Goal: Task Accomplishment & Management: Use online tool/utility

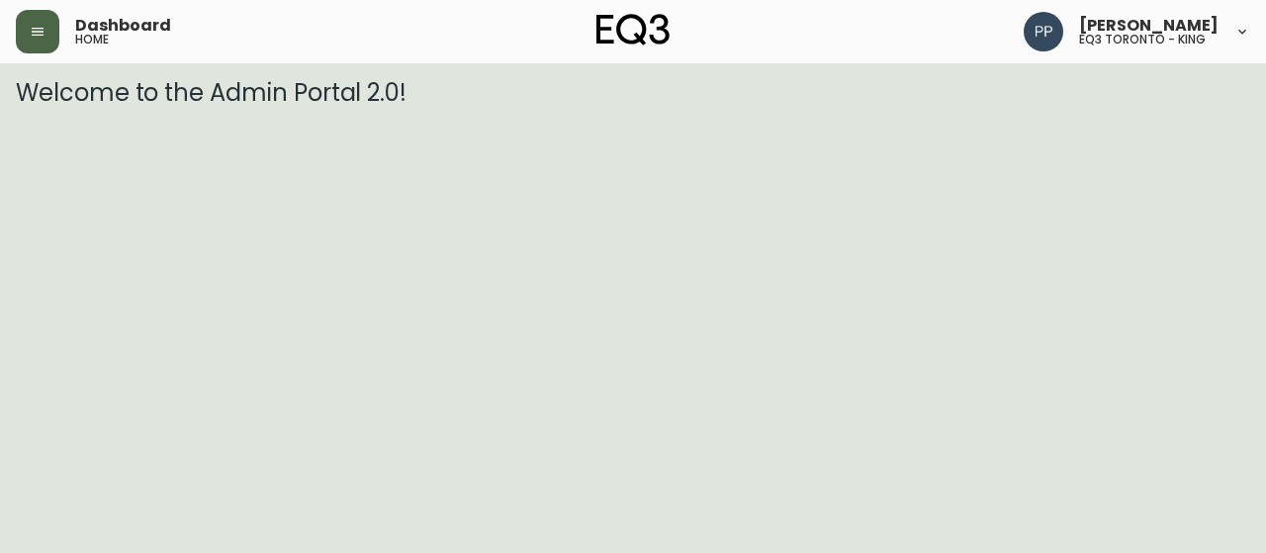
click at [35, 22] on button "button" at bounding box center [38, 32] width 44 height 44
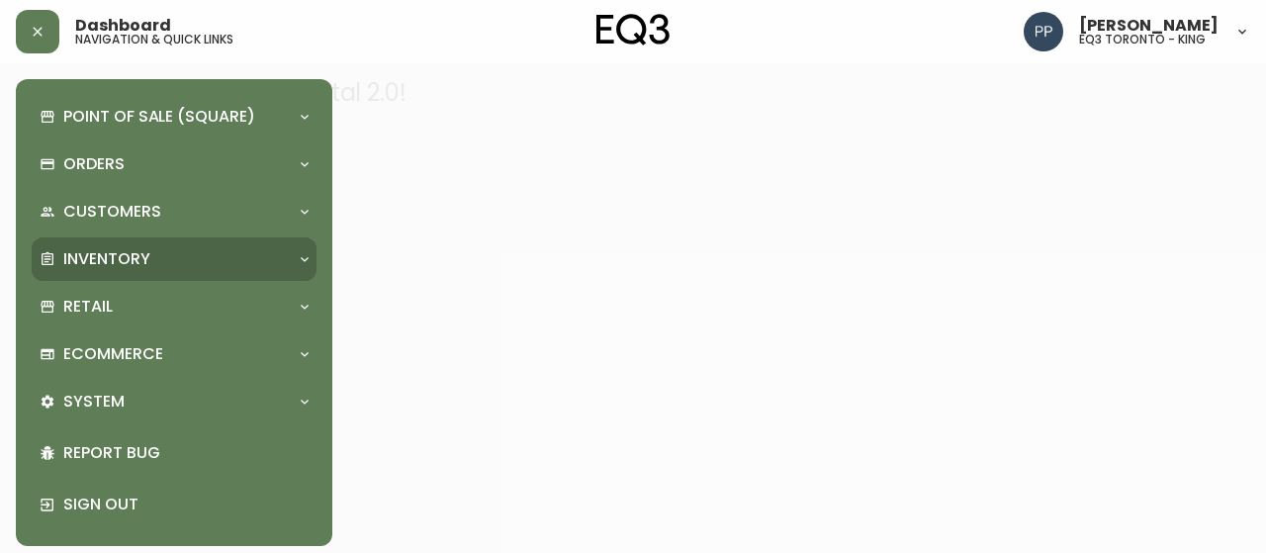
click at [123, 258] on p "Inventory" at bounding box center [106, 259] width 87 height 22
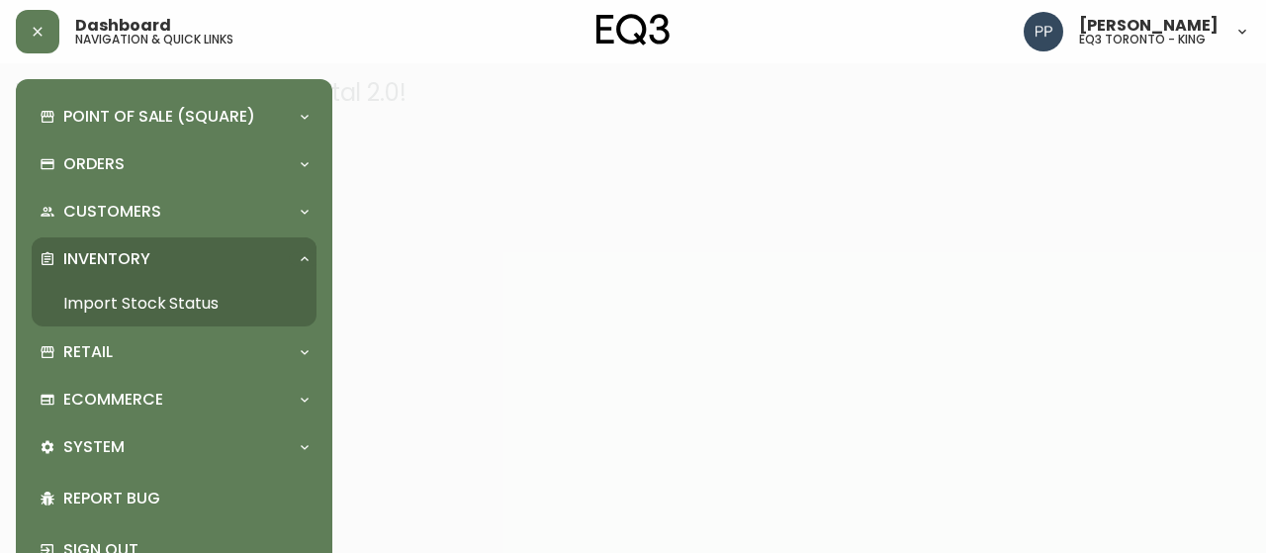
click at [182, 300] on link "Import Stock Status" at bounding box center [174, 303] width 285 height 45
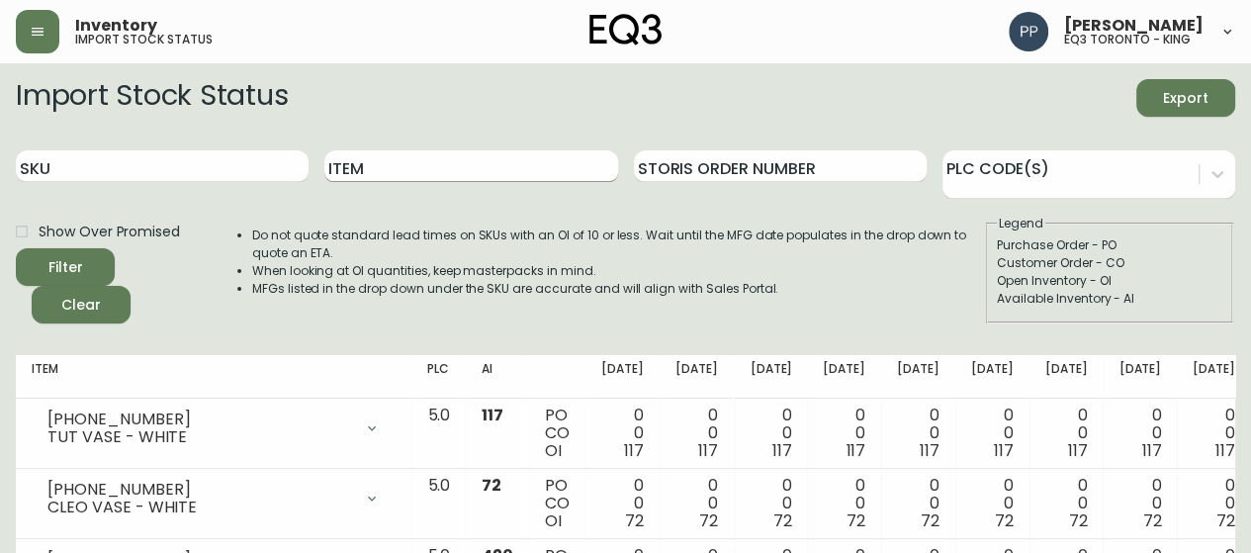
click at [434, 158] on input "Item" at bounding box center [470, 166] width 293 height 32
click at [81, 258] on div "Filter" at bounding box center [65, 267] width 35 height 25
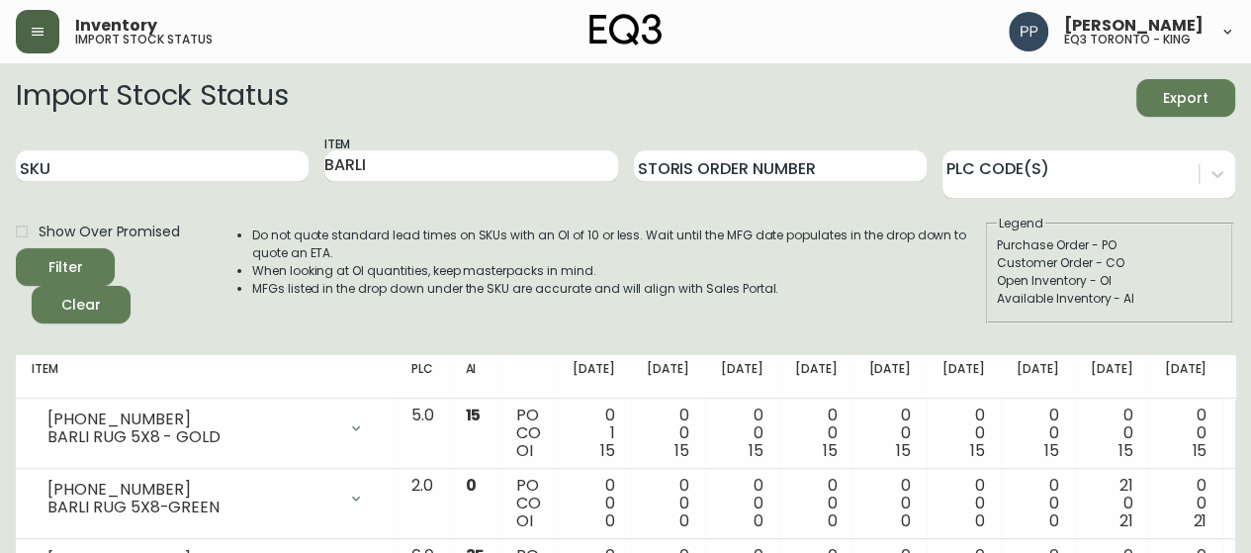
click at [45, 30] on button "button" at bounding box center [38, 32] width 44 height 44
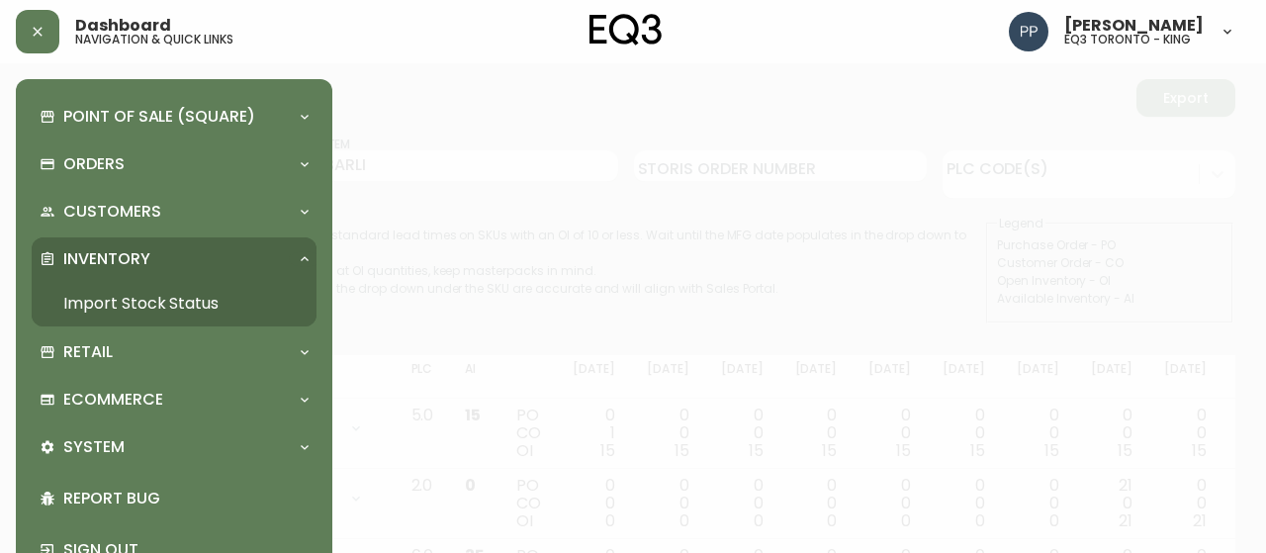
click at [884, 69] on div at bounding box center [633, 276] width 1266 height 553
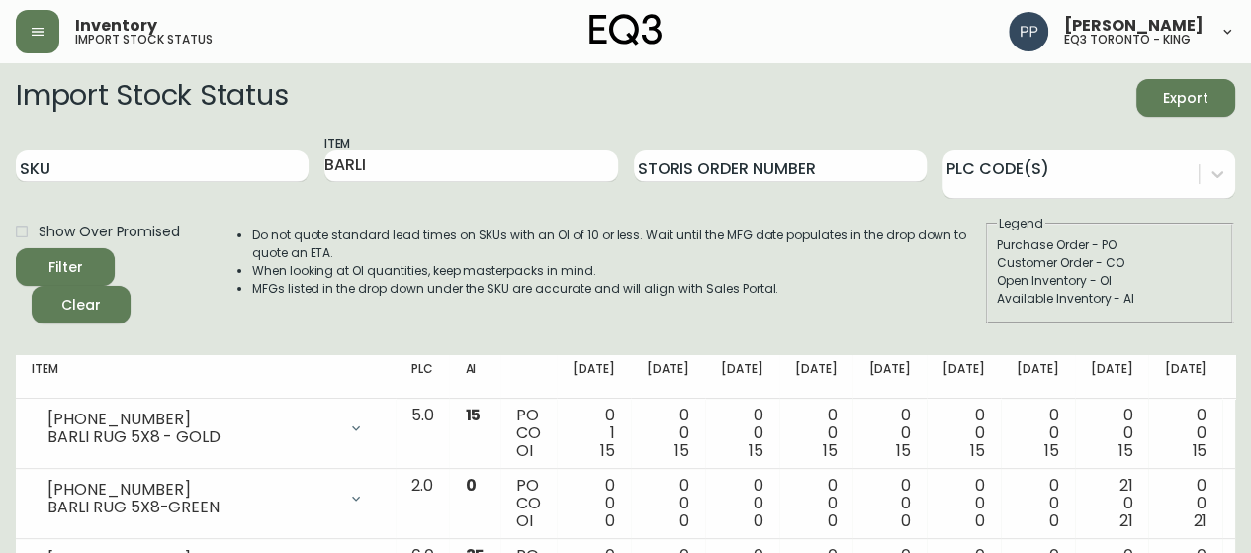
drag, startPoint x: 318, startPoint y: 175, endPoint x: 272, endPoint y: 184, distance: 47.3
click at [276, 184] on div "SKU Item BARLI Storis Order Number PLC Code(s)" at bounding box center [625, 166] width 1219 height 64
type input "PLEATED"
click at [62, 266] on icon "submit" at bounding box center [57, 264] width 23 height 23
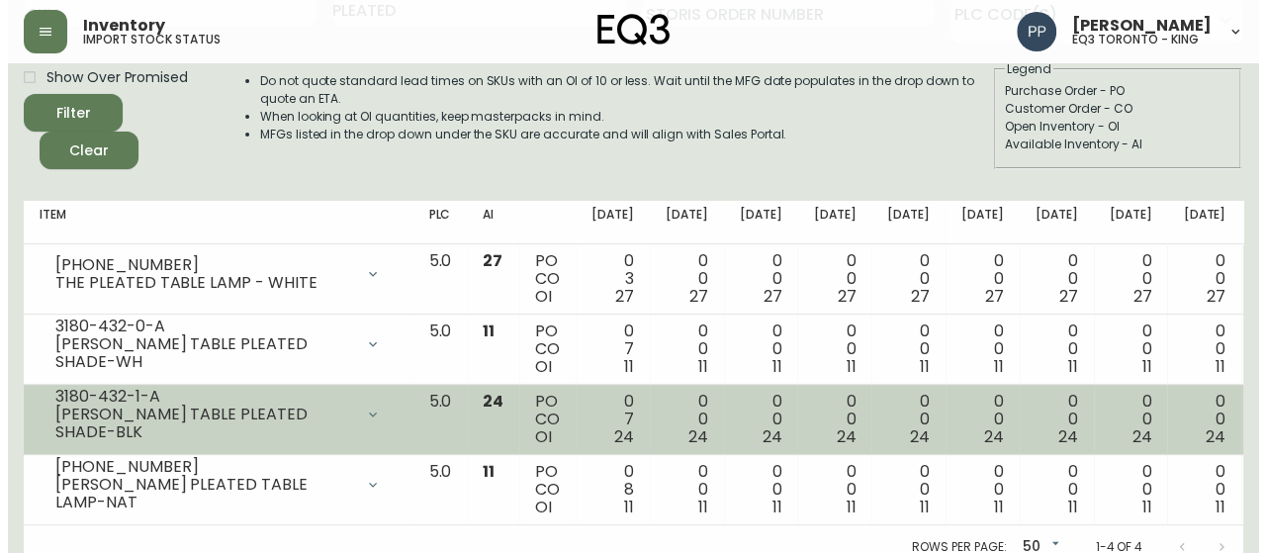
scroll to position [184, 0]
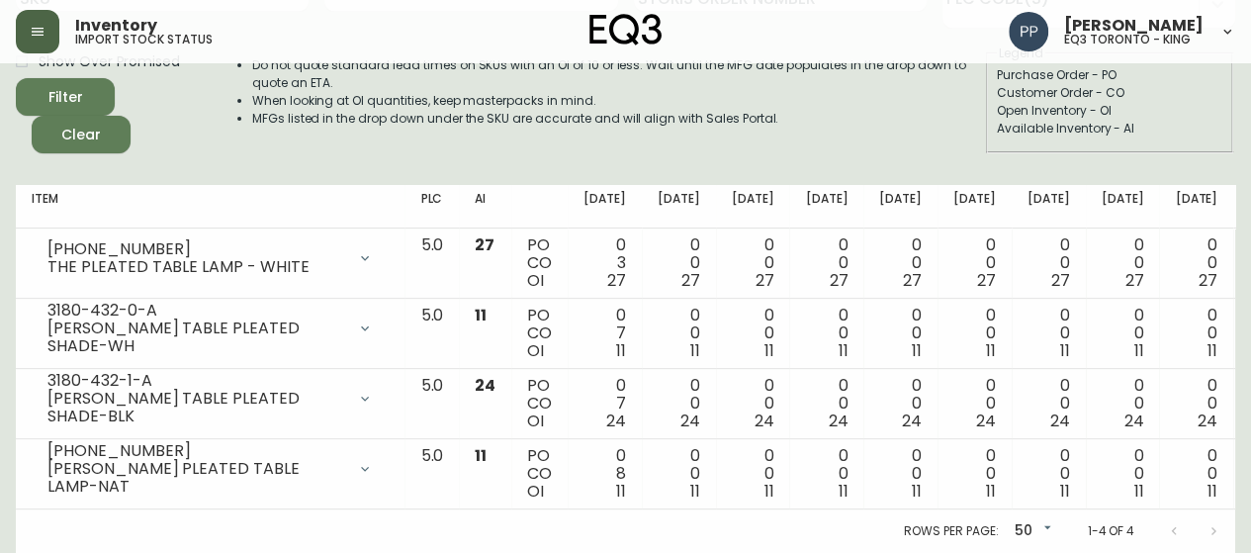
click at [44, 27] on icon "button" at bounding box center [38, 32] width 16 height 16
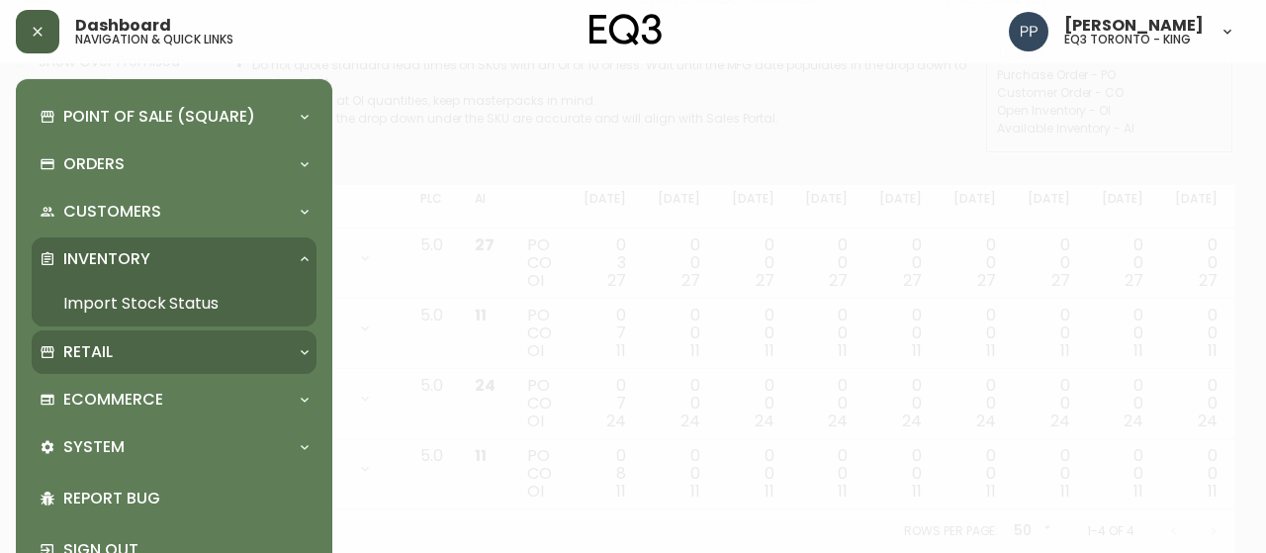
click at [98, 353] on p "Retail" at bounding box center [87, 352] width 49 height 22
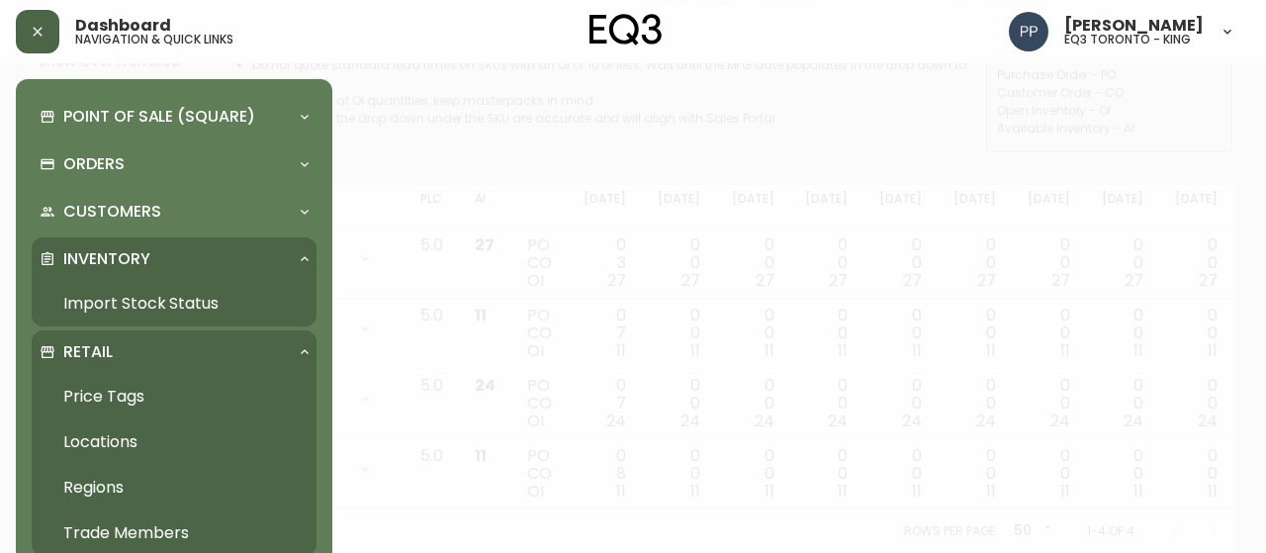
click at [123, 391] on link "Price Tags" at bounding box center [174, 396] width 285 height 45
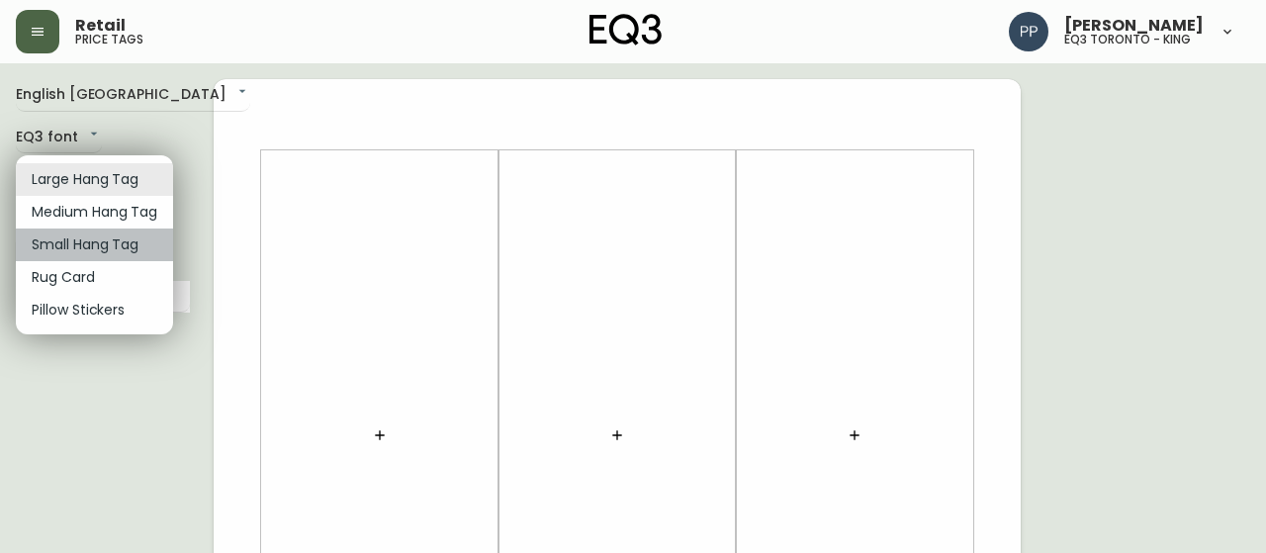
click at [124, 235] on li "Small Hang Tag" at bounding box center [94, 244] width 157 height 33
type input "small"
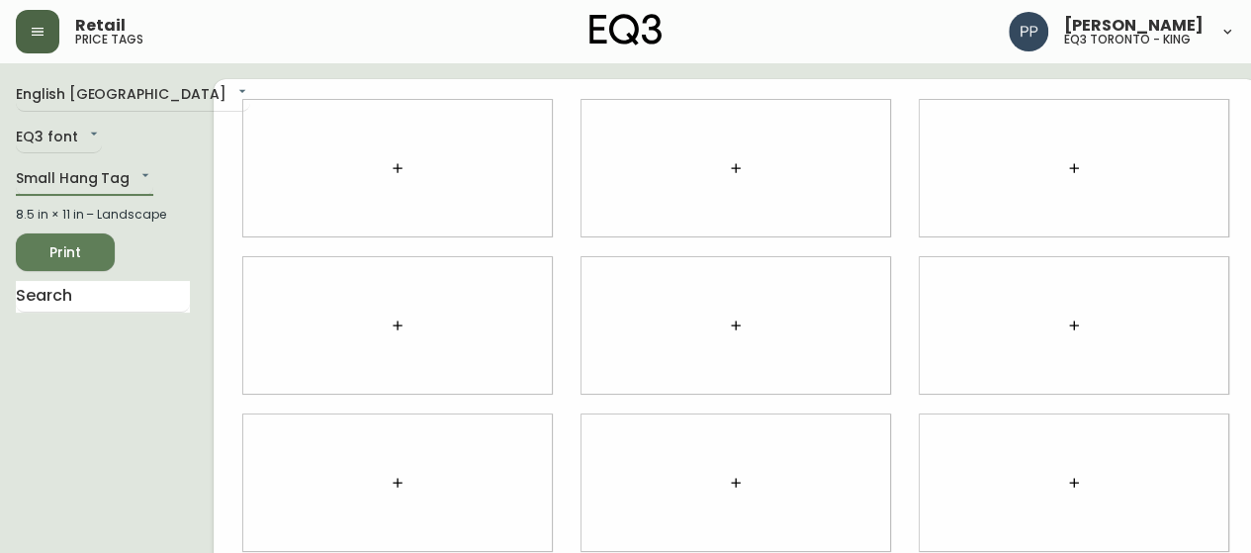
click at [390, 168] on icon "button" at bounding box center [398, 168] width 16 height 16
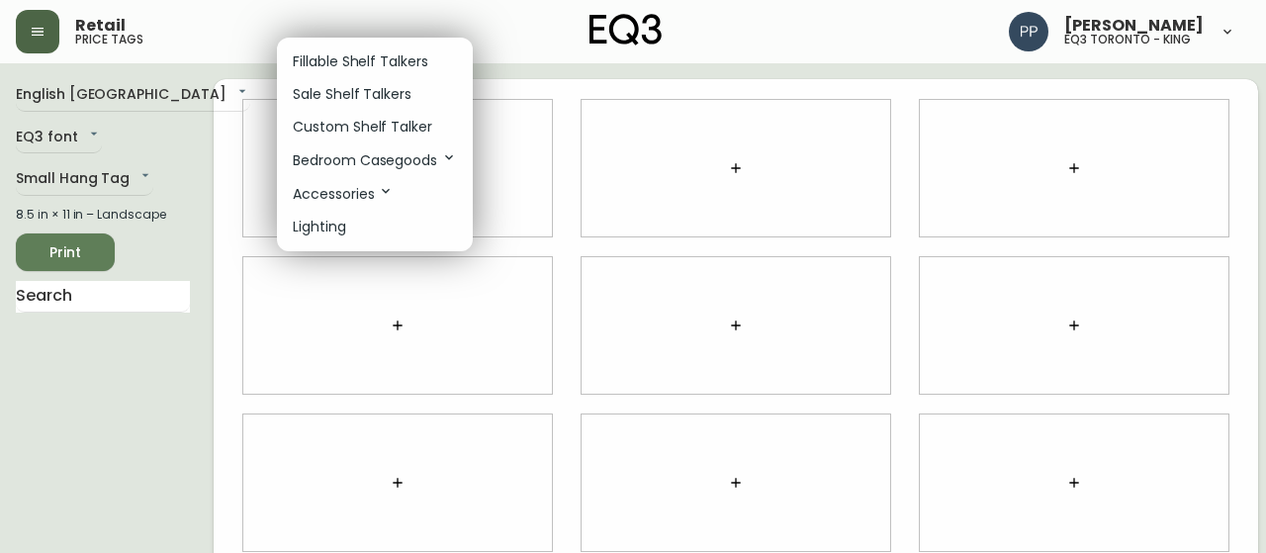
click at [377, 88] on p "Sale Shelf Talkers" at bounding box center [352, 94] width 119 height 21
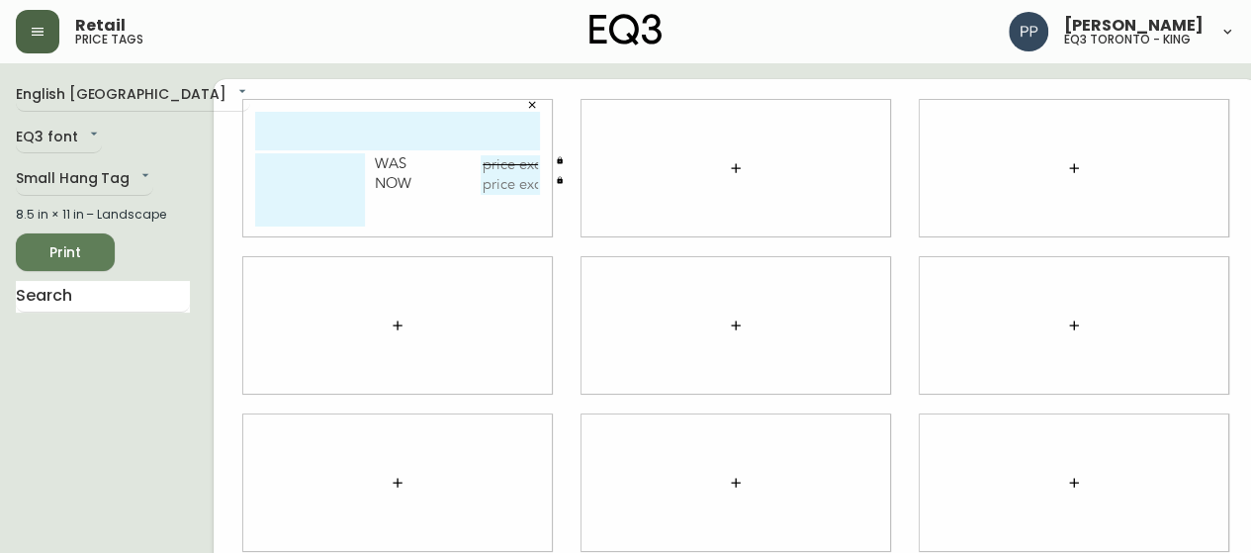
click at [388, 145] on input "text" at bounding box center [397, 131] width 285 height 39
type input "PLEATED SHADE"
click at [295, 169] on textarea at bounding box center [310, 189] width 110 height 73
paste textarea "[PHONE_NUMBER]"
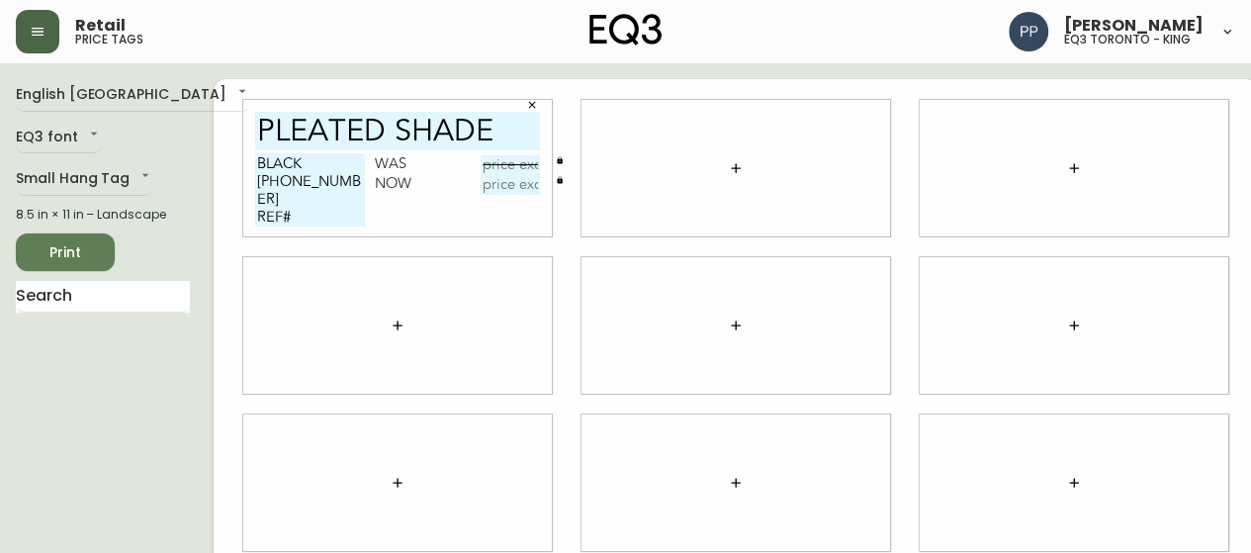
type textarea "BLACK [PHONE_NUMBER] REF#"
click at [484, 167] on input "text" at bounding box center [510, 165] width 59 height 20
type input "$140.00"
drag, startPoint x: 328, startPoint y: 180, endPoint x: 227, endPoint y: 185, distance: 101.0
click at [243, 185] on div "PLEATED SHADE BLACK [PHONE_NUMBER] REF# Was $140.00 Now" at bounding box center [397, 168] width 308 height 136
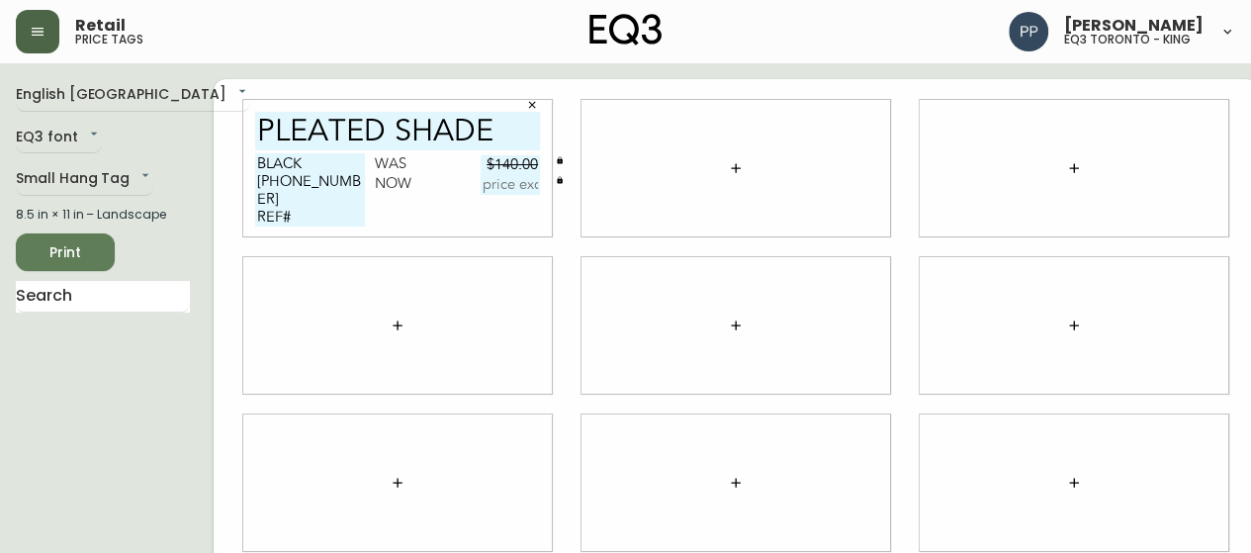
click at [982, 296] on div at bounding box center [1073, 325] width 308 height 136
click at [301, 209] on textarea "BLACK [PHONE_NUMBER] REF#" at bounding box center [310, 189] width 110 height 73
type textarea "BLACK [PHONE_NUMBER] REF#23"
click at [494, 186] on input "text" at bounding box center [510, 185] width 59 height 20
type input "$69"
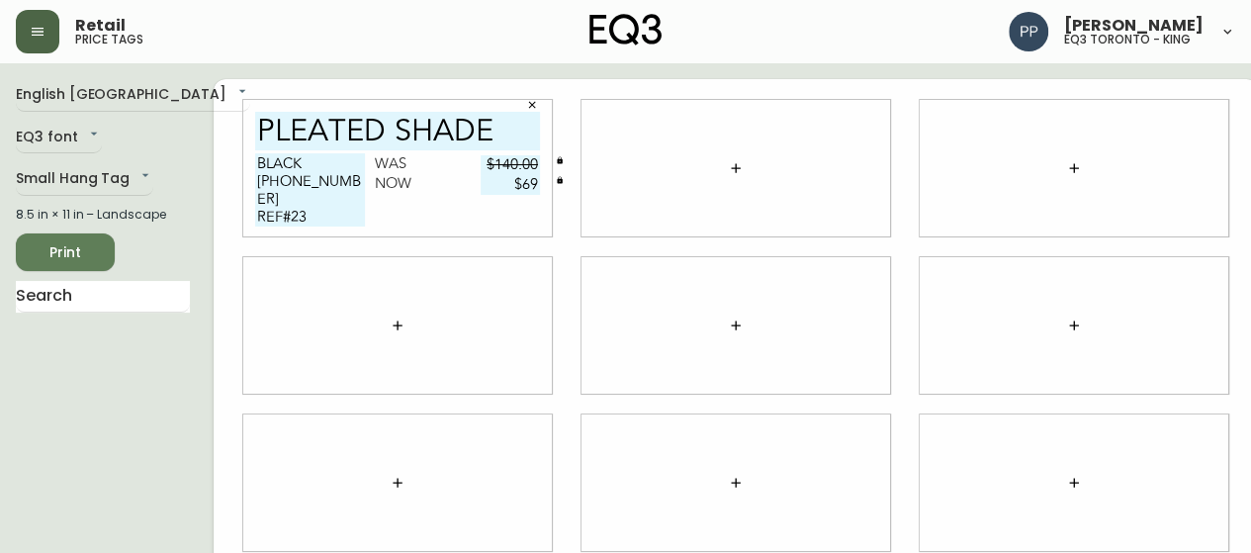
click at [919, 159] on div at bounding box center [1073, 168] width 308 height 136
click at [1023, 131] on div at bounding box center [1073, 168] width 308 height 136
click at [731, 170] on icon "button" at bounding box center [735, 167] width 9 height 9
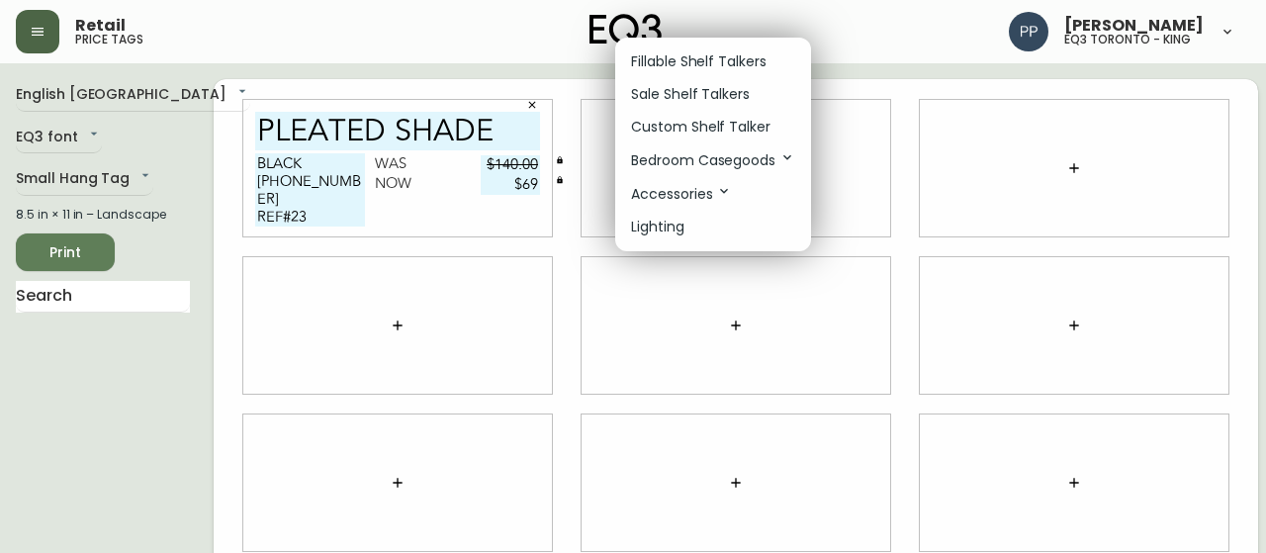
click at [708, 90] on p "Sale Shelf Talkers" at bounding box center [690, 94] width 119 height 21
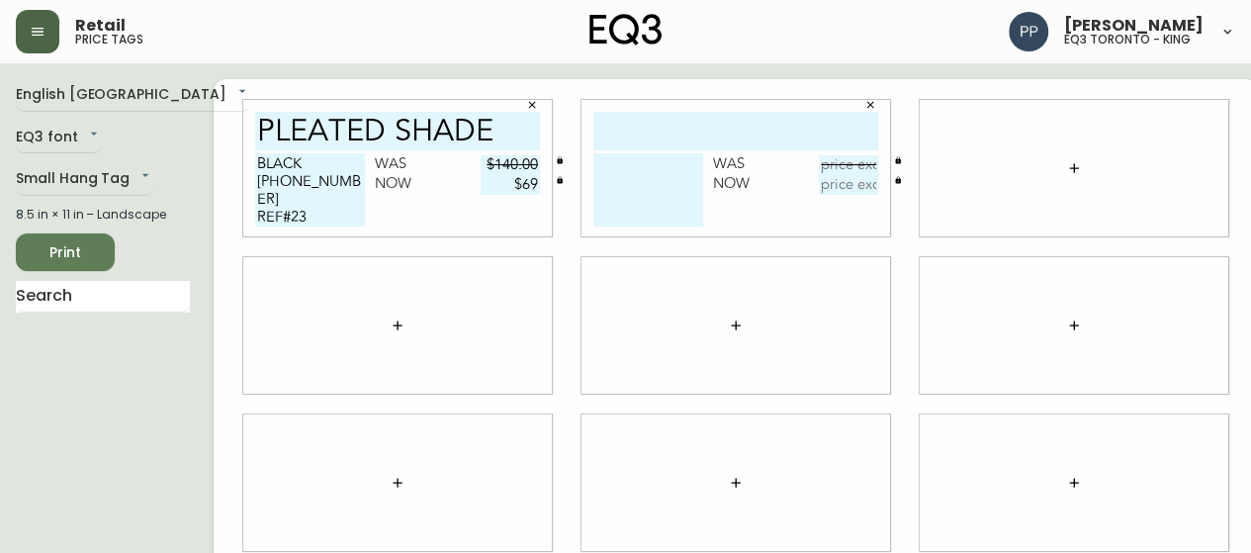
click at [959, 349] on div at bounding box center [1073, 325] width 308 height 136
click at [715, 127] on input "text" at bounding box center [735, 131] width 285 height 39
type input "BALL PENDANT"
click at [669, 164] on textarea at bounding box center [648, 189] width 110 height 73
type textarea "WHITE REF#"
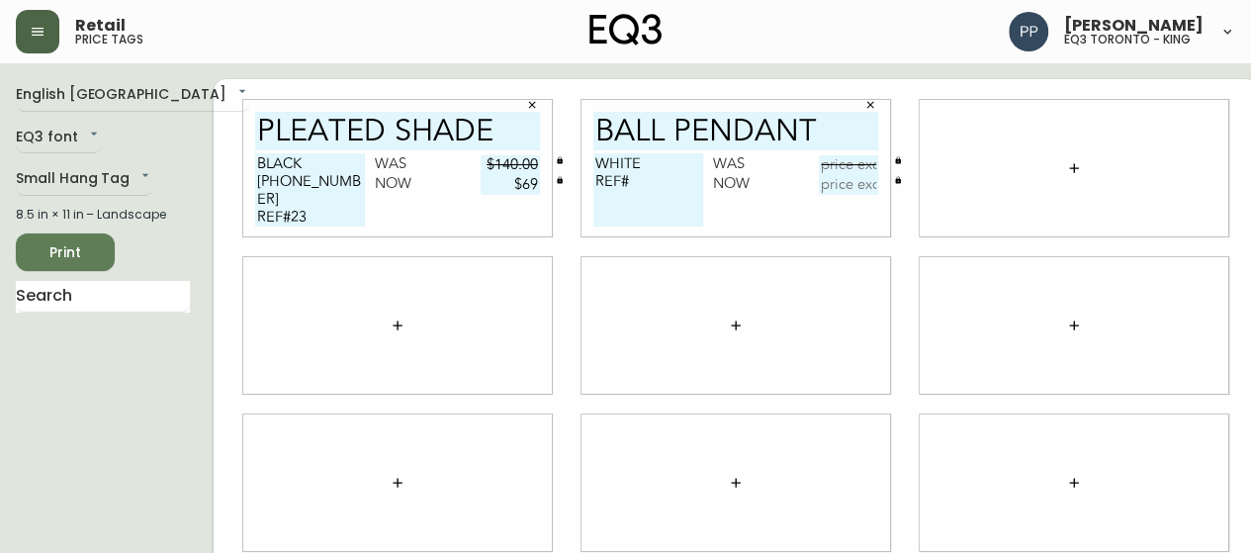
click at [955, 124] on div at bounding box center [1073, 168] width 308 height 136
click at [831, 167] on input "text" at bounding box center [848, 165] width 59 height 20
type input "$149.99"
click at [983, 305] on div at bounding box center [1073, 325] width 308 height 136
click at [636, 184] on textarea "WHITE REF#" at bounding box center [648, 189] width 110 height 73
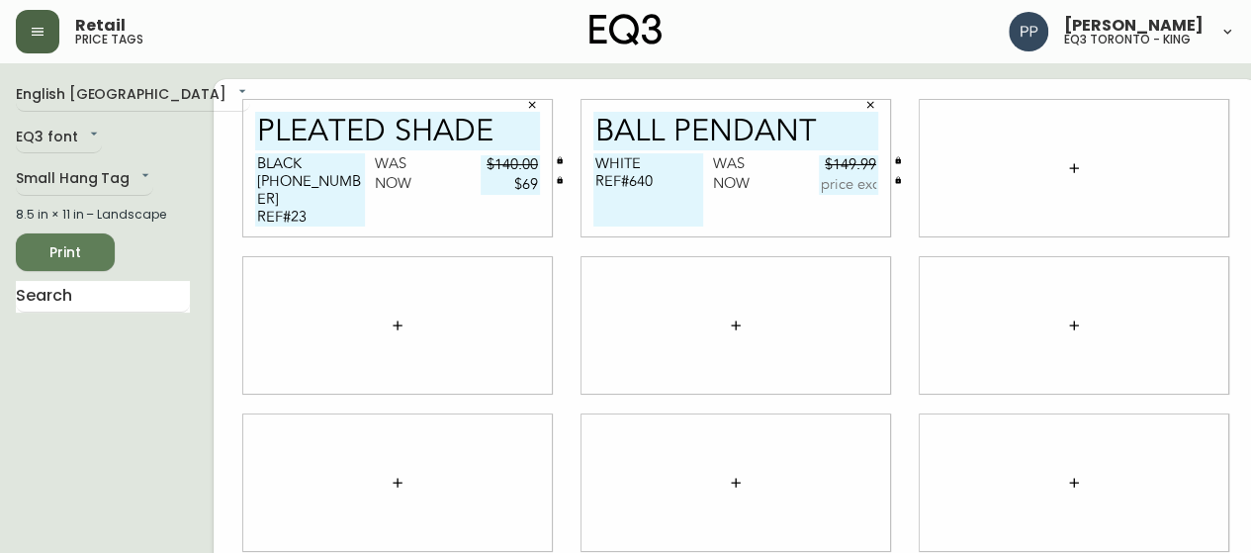
click at [625, 161] on textarea "WHITE REF#640" at bounding box center [648, 189] width 110 height 73
drag, startPoint x: 945, startPoint y: 176, endPoint x: 821, endPoint y: 159, distance: 125.7
click at [945, 176] on div at bounding box center [1073, 168] width 308 height 136
click at [593, 173] on textarea "WHITE REF#640" at bounding box center [648, 189] width 110 height 73
click at [606, 172] on textarea "WHITE REF#640" at bounding box center [648, 189] width 110 height 73
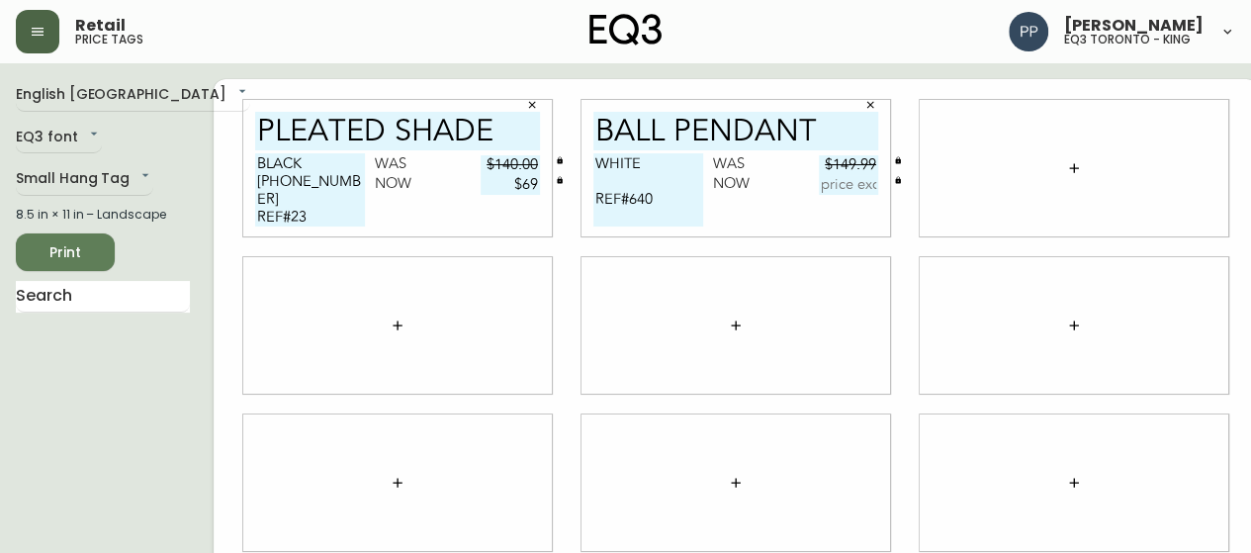
click at [593, 181] on textarea "WHITE REF#640" at bounding box center [648, 189] width 110 height 73
paste textarea "[PHONE_NUMBER]"
type textarea "WHITE [PHONE_NUMBER] REF#640"
click at [819, 185] on input "text" at bounding box center [848, 185] width 59 height 20
type input "$44.99"
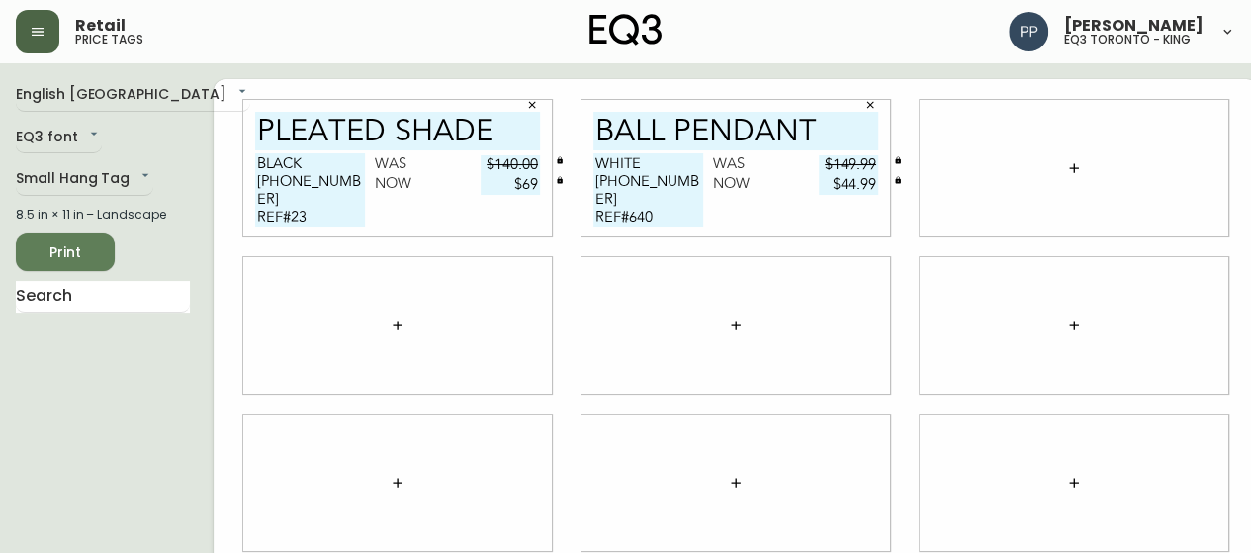
click at [959, 171] on div at bounding box center [1073, 168] width 308 height 136
click at [971, 167] on div at bounding box center [1073, 168] width 308 height 136
click at [1069, 166] on icon "button" at bounding box center [1073, 167] width 9 height 9
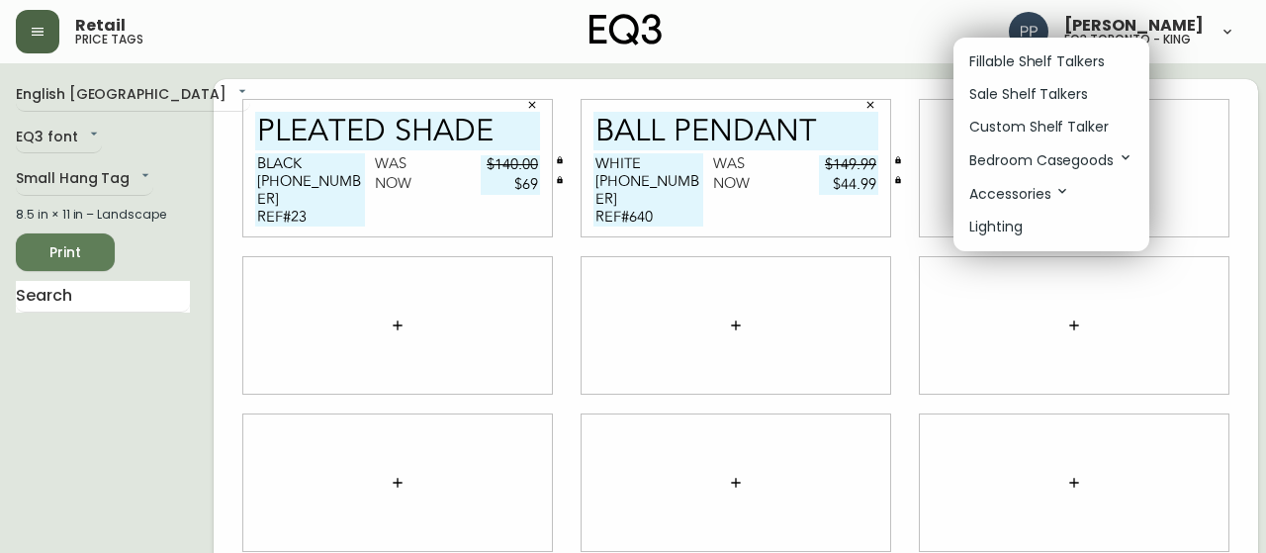
click at [1012, 79] on li "Sale Shelf Talkers" at bounding box center [1051, 94] width 196 height 33
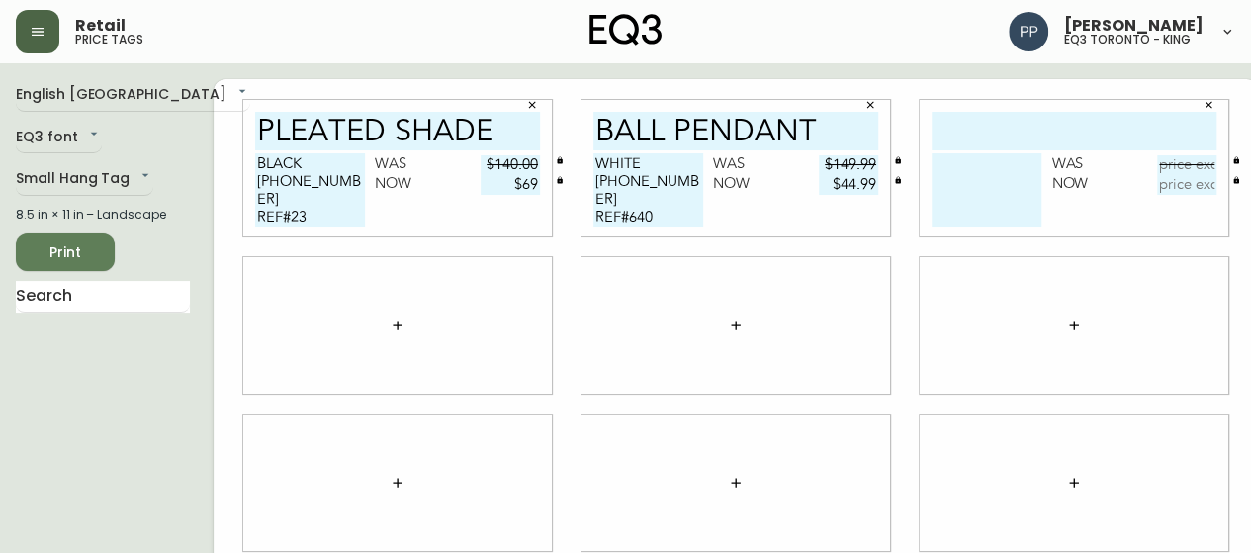
click at [974, 125] on input "text" at bounding box center [1073, 131] width 285 height 39
type input "ANCHORE WALL"
click at [934, 161] on textarea at bounding box center [986, 189] width 110 height 73
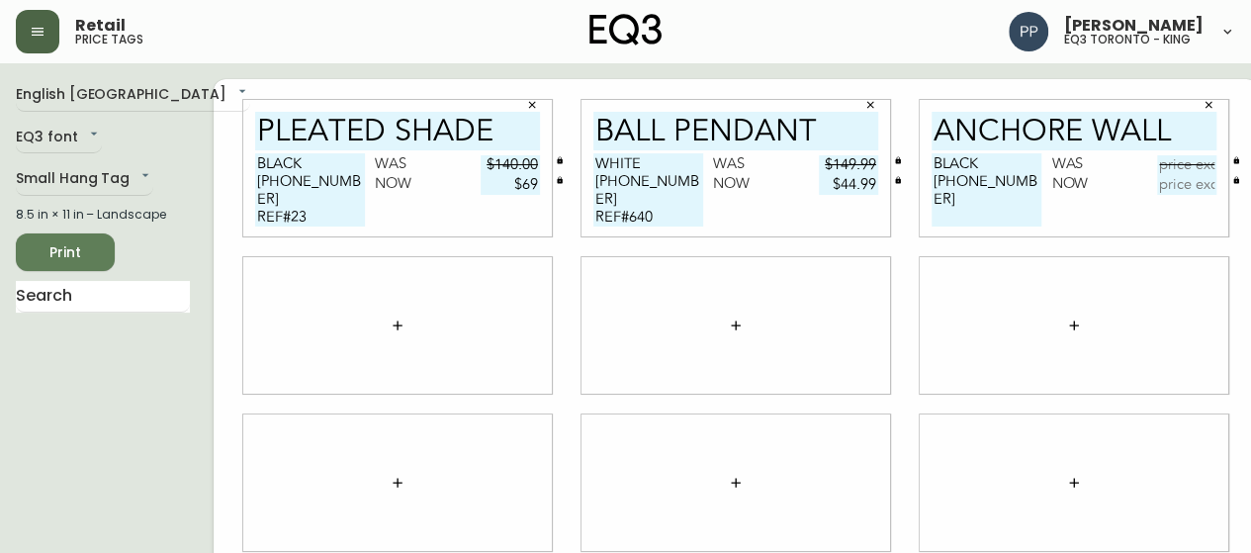
click at [1001, 184] on textarea "BLACK [PHONE_NUMBER]" at bounding box center [986, 189] width 110 height 73
drag, startPoint x: 1007, startPoint y: 179, endPoint x: 891, endPoint y: 183, distance: 115.7
click at [905, 185] on div "ANCHORE WALL BLACK [PHONE_NUMBER] REF# Was Now" at bounding box center [1074, 168] width 338 height 157
click at [1002, 317] on div at bounding box center [1073, 325] width 308 height 136
click at [975, 200] on textarea "BLACK [PHONE_NUMBER] REF#" at bounding box center [986, 189] width 110 height 73
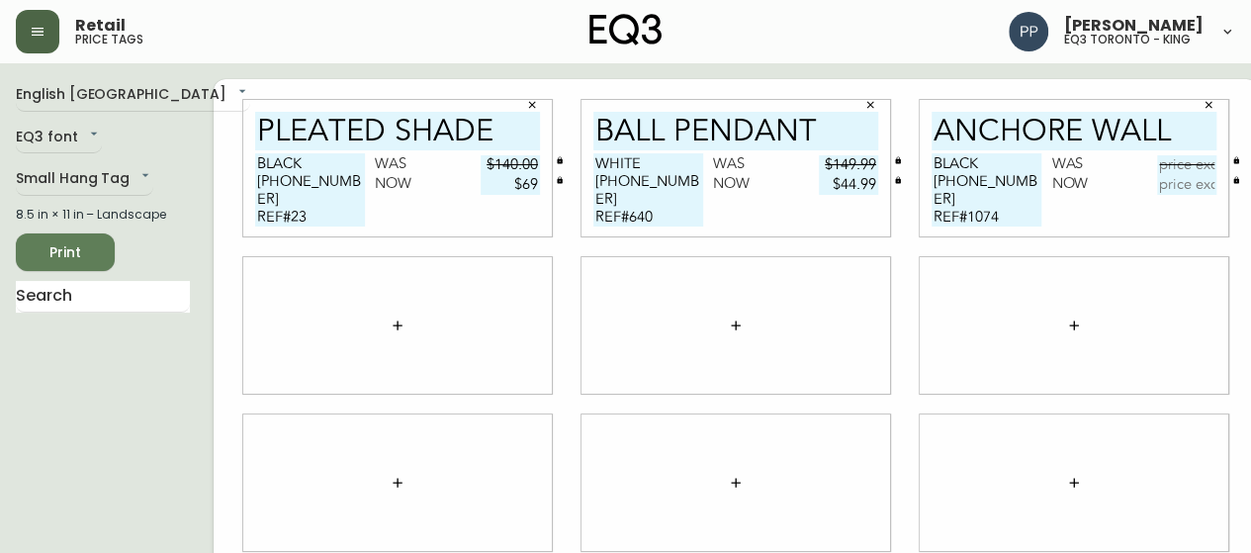
type textarea "BLACK [PHONE_NUMBER] REF#1074"
click at [1157, 159] on input "text" at bounding box center [1186, 165] width 59 height 20
type input "$129.99"
click at [1170, 189] on input "text" at bounding box center [1186, 185] width 59 height 20
type input "$64.99"
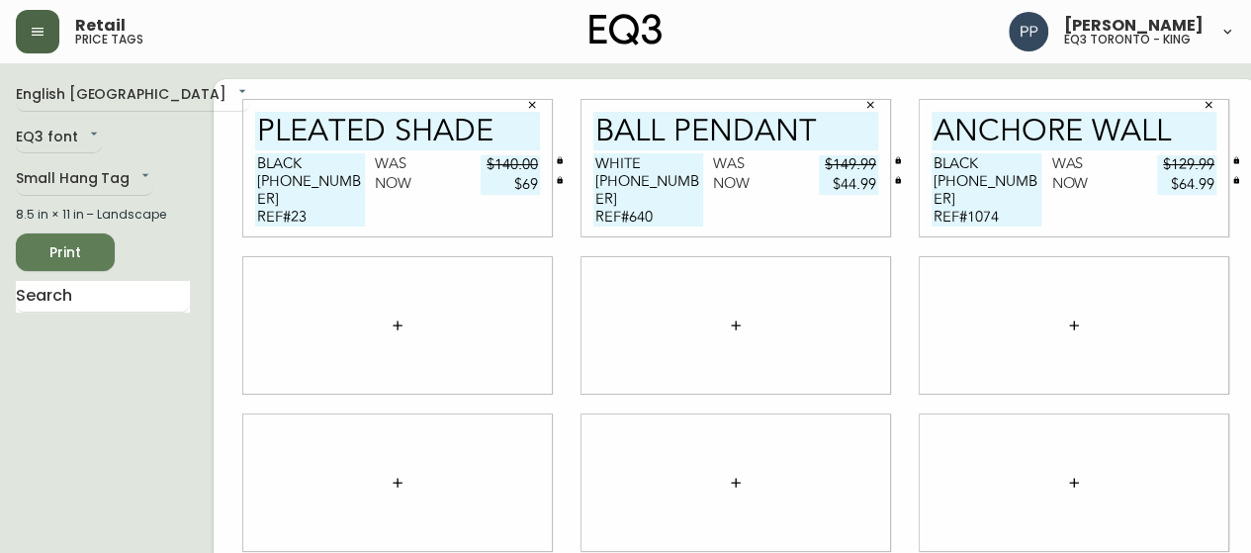
click at [996, 290] on div at bounding box center [1073, 325] width 308 height 136
click at [387, 334] on button "button" at bounding box center [398, 326] width 40 height 40
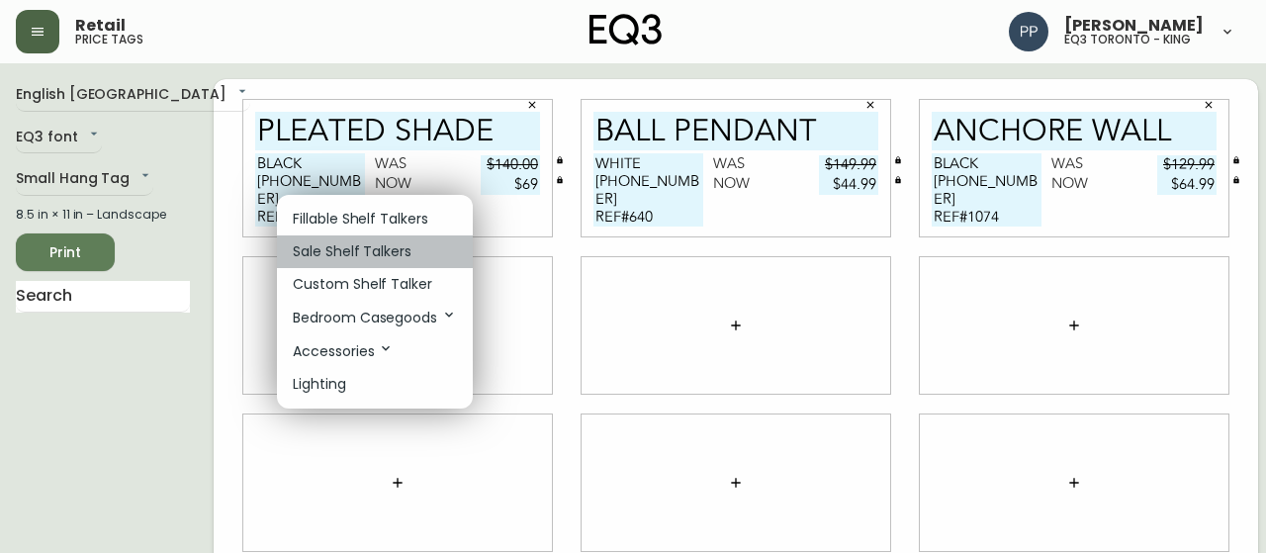
click at [344, 250] on p "Sale Shelf Talkers" at bounding box center [352, 251] width 119 height 21
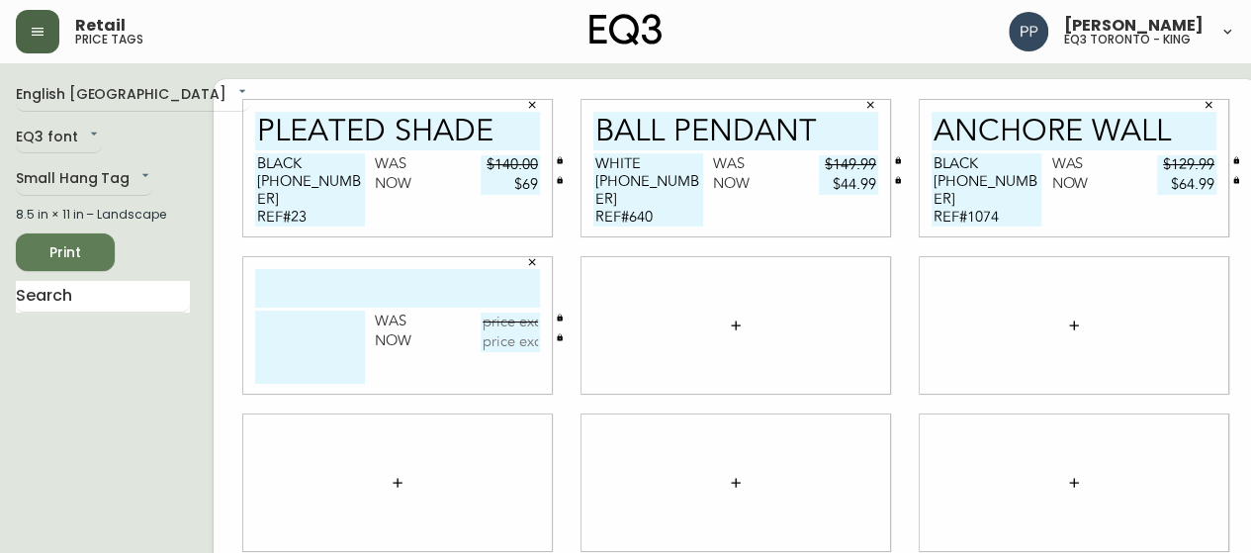
click at [342, 297] on input "text" at bounding box center [397, 288] width 285 height 39
click at [964, 292] on div at bounding box center [1073, 325] width 308 height 136
click at [437, 288] on input "SLIMLINE" at bounding box center [397, 288] width 285 height 39
type input "SLIMLINE WALL"
click at [267, 323] on textarea at bounding box center [310, 346] width 110 height 73
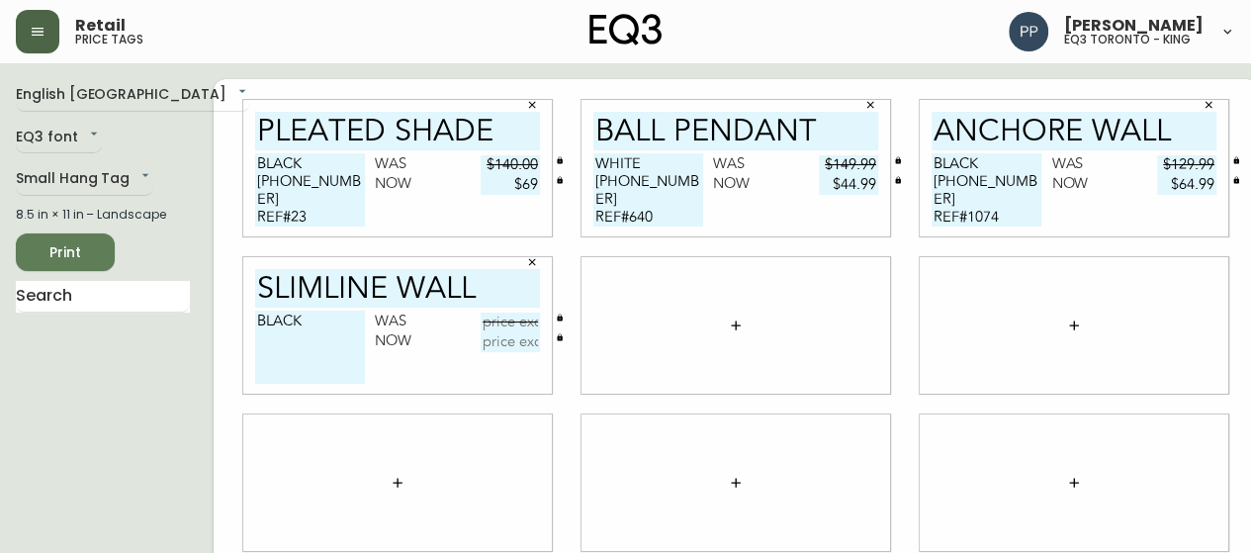
click at [975, 299] on div at bounding box center [1073, 325] width 308 height 136
click at [303, 320] on textarea "BLACK" at bounding box center [310, 346] width 110 height 73
paste textarea "[PHONE_NUMBER]"
type textarea "BLACK [PHONE_NUMBER] REF#"
click at [488, 324] on input "text" at bounding box center [510, 322] width 59 height 20
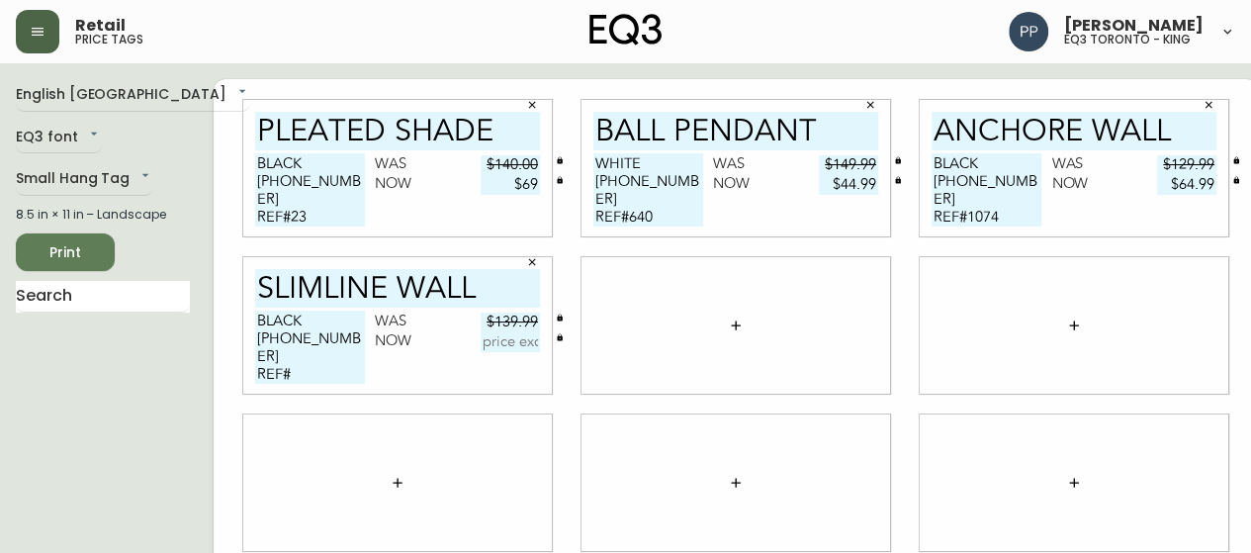
type input "$139.99"
click at [1008, 274] on div at bounding box center [1073, 325] width 308 height 136
click at [287, 359] on textarea "BLACK [PHONE_NUMBER] REF#" at bounding box center [310, 346] width 110 height 73
type textarea "BLACK [PHONE_NUMBER] REF#86"
click at [482, 352] on div "BLACK [PHONE_NUMBER] REF#86 Was $139.99 Now" at bounding box center [397, 351] width 285 height 83
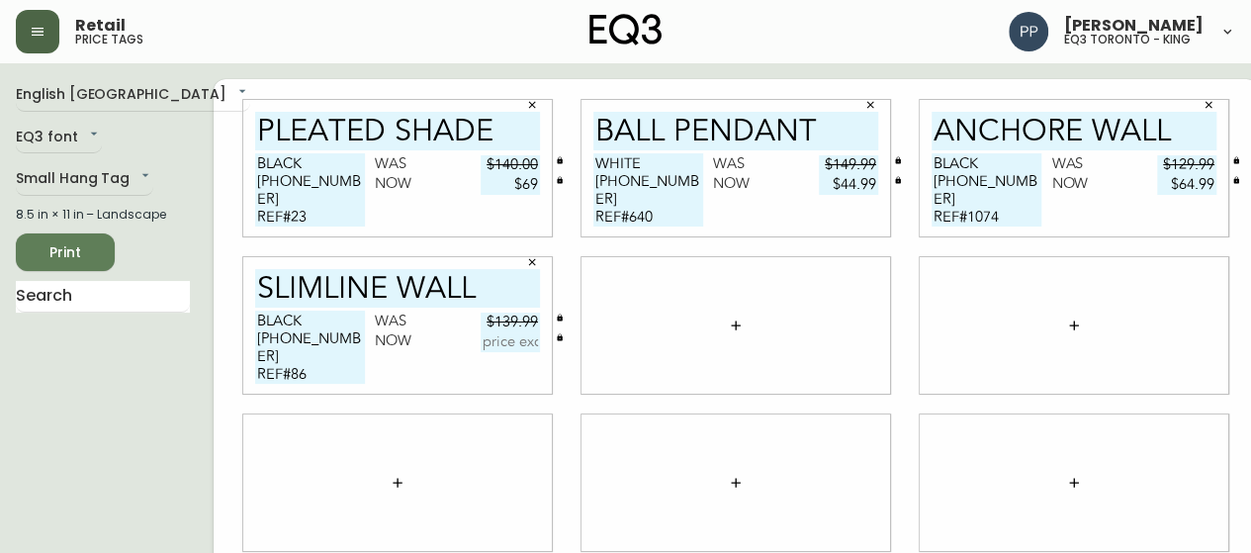
click at [496, 339] on input "text" at bounding box center [510, 342] width 59 height 20
type input "$69.99"
click at [951, 316] on div at bounding box center [1073, 325] width 308 height 136
click at [977, 313] on div at bounding box center [1073, 325] width 308 height 136
click at [716, 327] on button "button" at bounding box center [736, 326] width 40 height 40
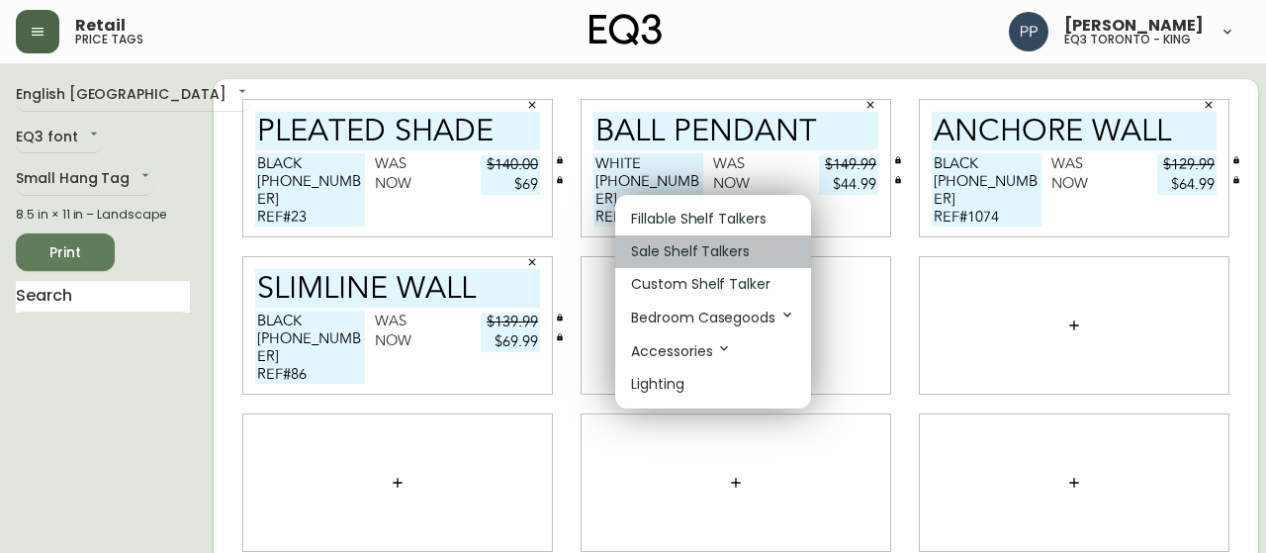
click at [715, 257] on p "Sale Shelf Talkers" at bounding box center [690, 251] width 119 height 21
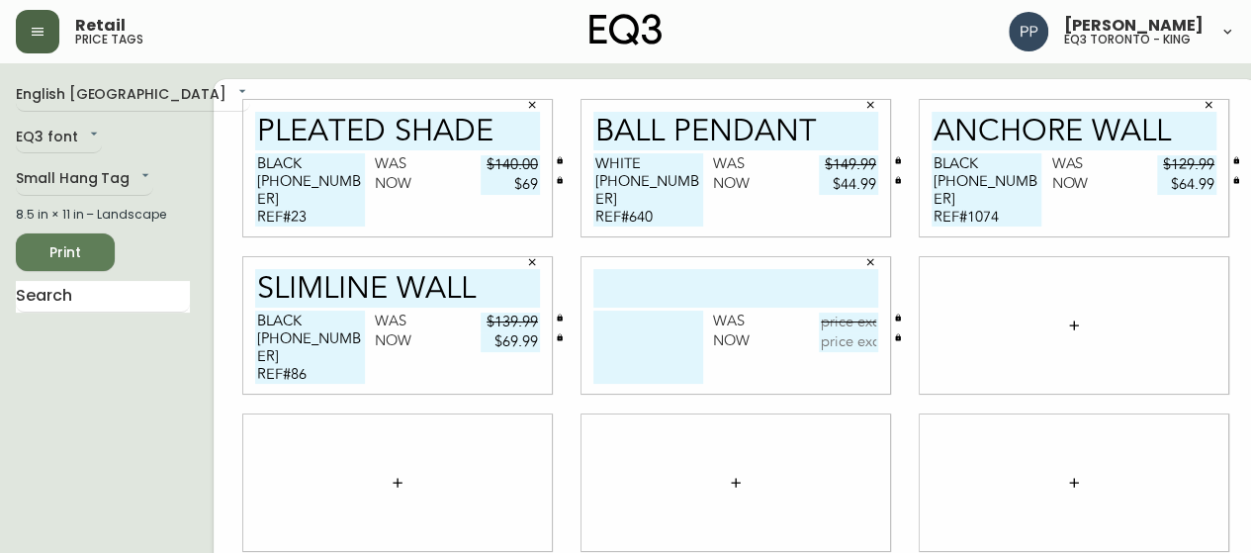
click at [687, 278] on input "text" at bounding box center [735, 288] width 285 height 39
type input "ROW PENDANT"
click at [656, 337] on textarea at bounding box center [648, 346] width 110 height 73
click at [973, 292] on div at bounding box center [1073, 325] width 308 height 136
click at [648, 321] on textarea "SINGLE" at bounding box center [648, 346] width 110 height 73
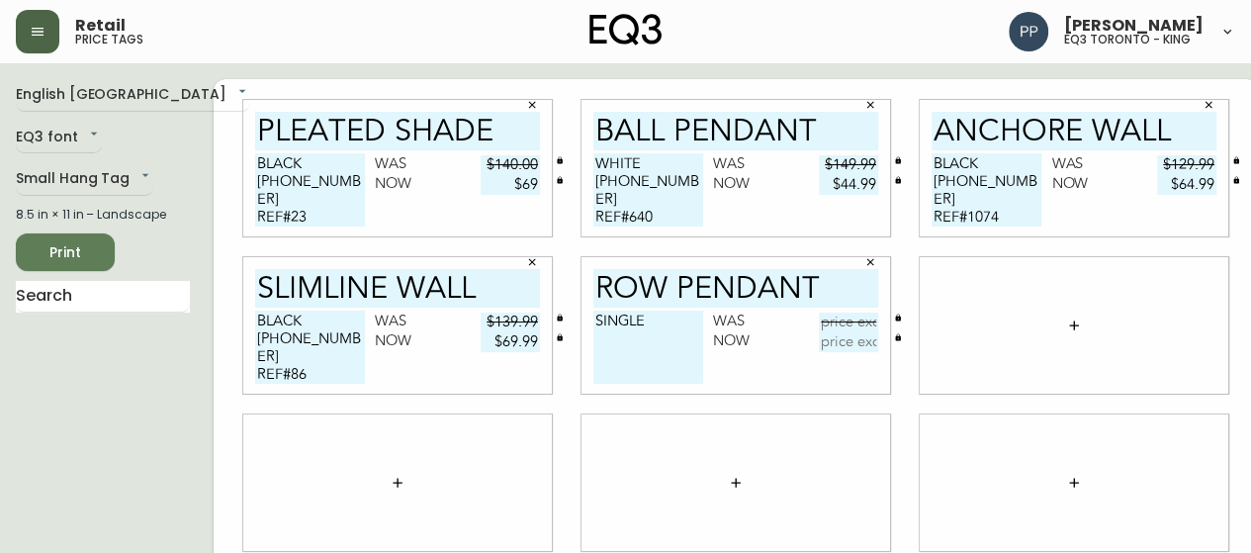
paste textarea "[PHONE_NUMBER]"
type textarea "SINGLE [PHONE_NUMBER] REF#"
click at [821, 323] on input "text" at bounding box center [848, 322] width 59 height 20
type input "$149.99"
click at [965, 290] on div at bounding box center [1073, 325] width 308 height 136
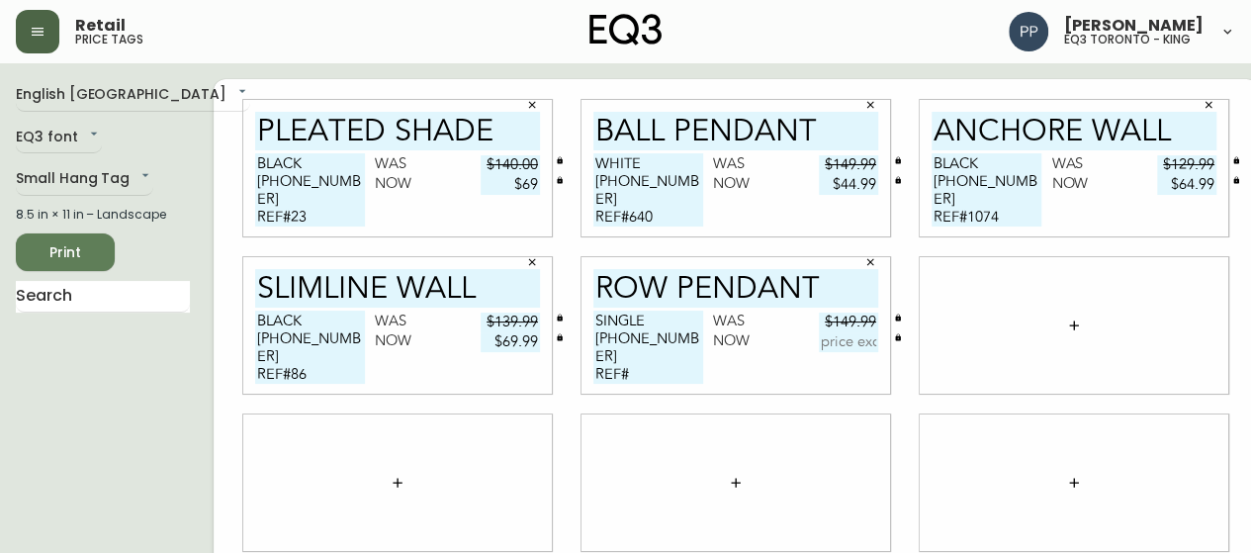
click at [615, 359] on textarea "SINGLE [PHONE_NUMBER] REF#" at bounding box center [648, 346] width 110 height 73
type textarea "SINGLE [PHONE_NUMBER] REF#33"
drag, startPoint x: 926, startPoint y: 304, endPoint x: 941, endPoint y: 302, distance: 15.0
click at [933, 304] on div at bounding box center [1073, 325] width 308 height 136
click at [839, 343] on input "text" at bounding box center [848, 342] width 59 height 20
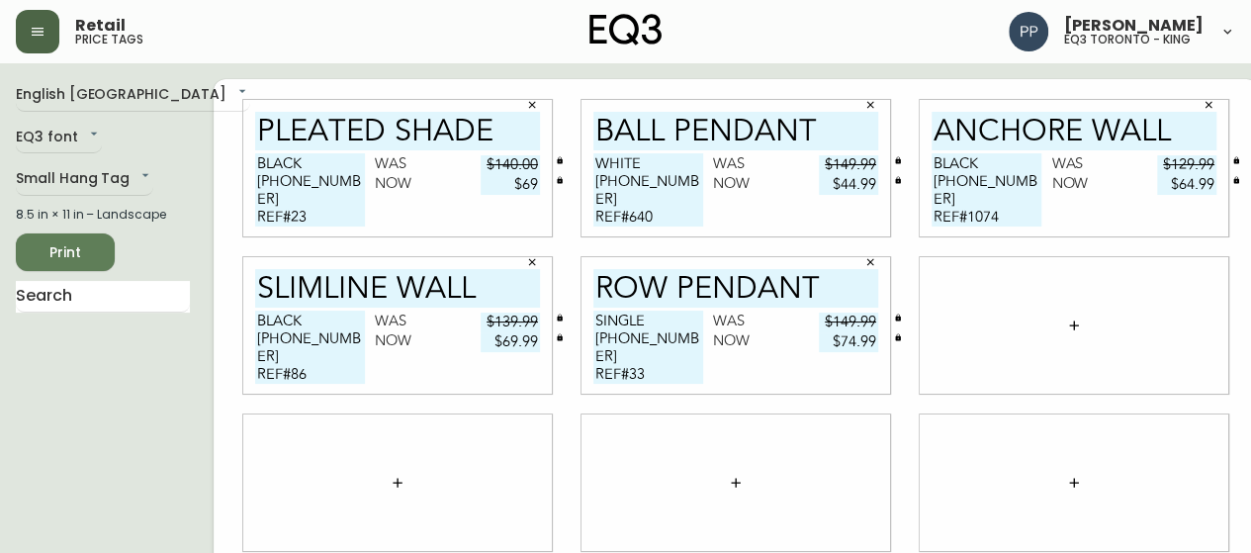
type input "$74.99"
click at [1060, 318] on button "button" at bounding box center [1074, 326] width 40 height 40
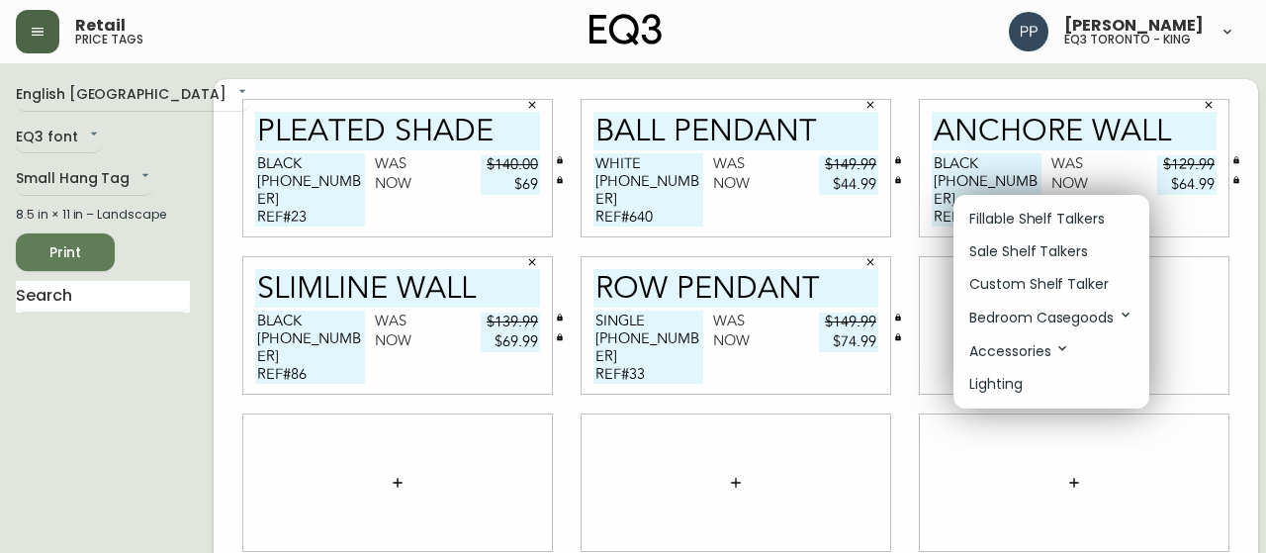
click at [1041, 256] on p "Sale Shelf Talkers" at bounding box center [1028, 251] width 119 height 21
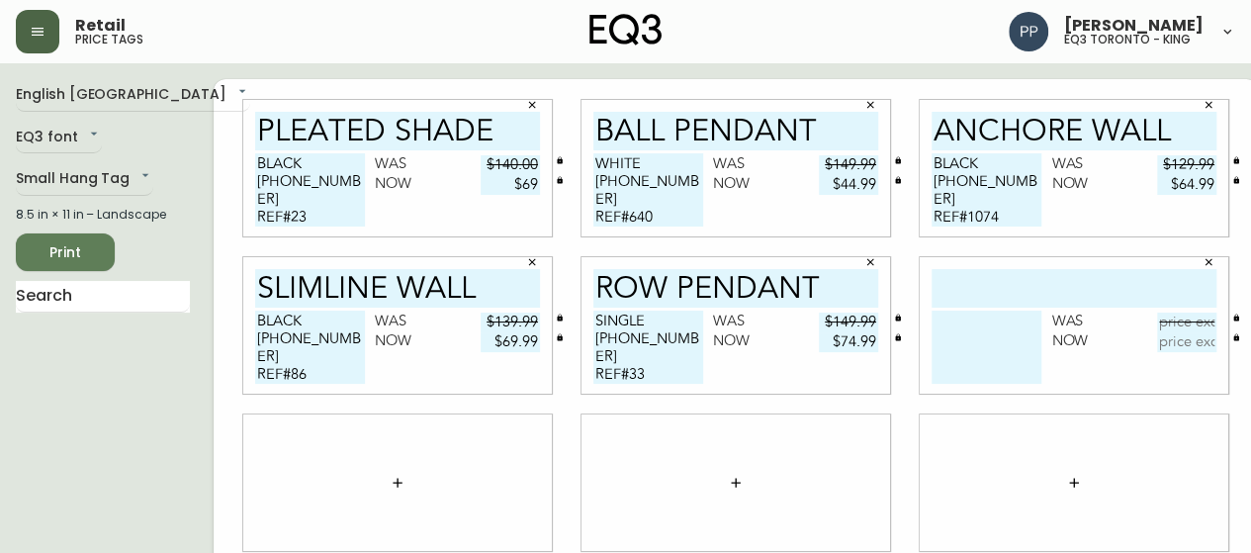
click at [1026, 284] on input "text" at bounding box center [1073, 288] width 285 height 39
type input "5 BALL PENDANT"
click at [1159, 322] on input "text" at bounding box center [1186, 322] width 59 height 20
type input "$699.99"
click at [975, 327] on textarea at bounding box center [986, 346] width 110 height 73
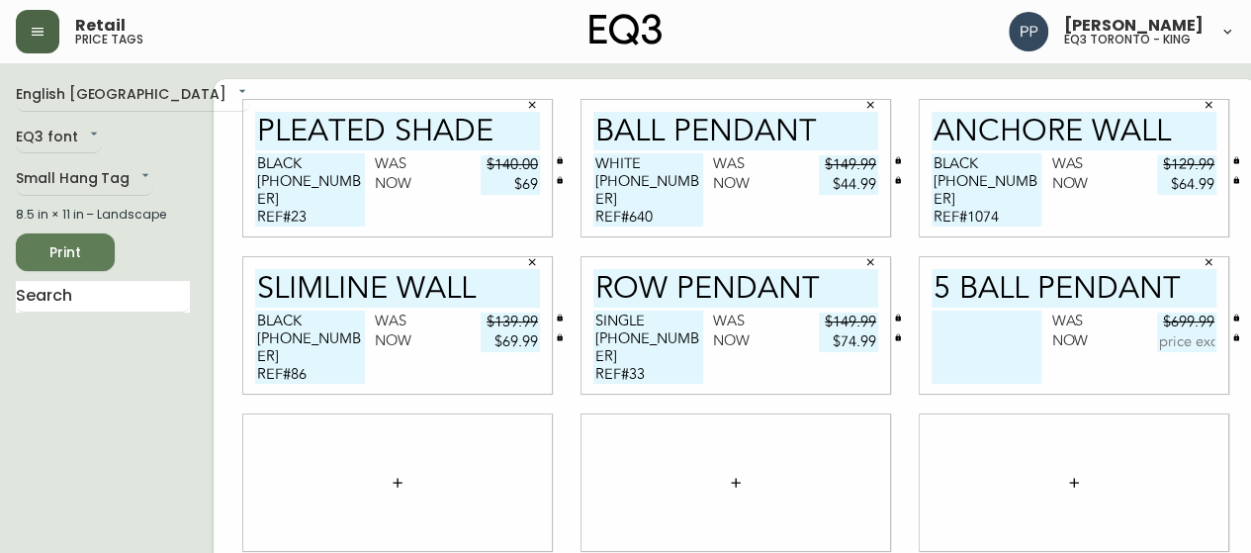
paste textarea "[PHONE_NUMBER]"
type textarea "[PHONE_NUMBER] REF#86"
click at [1173, 344] on input "text" at bounding box center [1186, 342] width 59 height 20
type input "$199.99"
click at [973, 483] on div at bounding box center [1073, 482] width 308 height 136
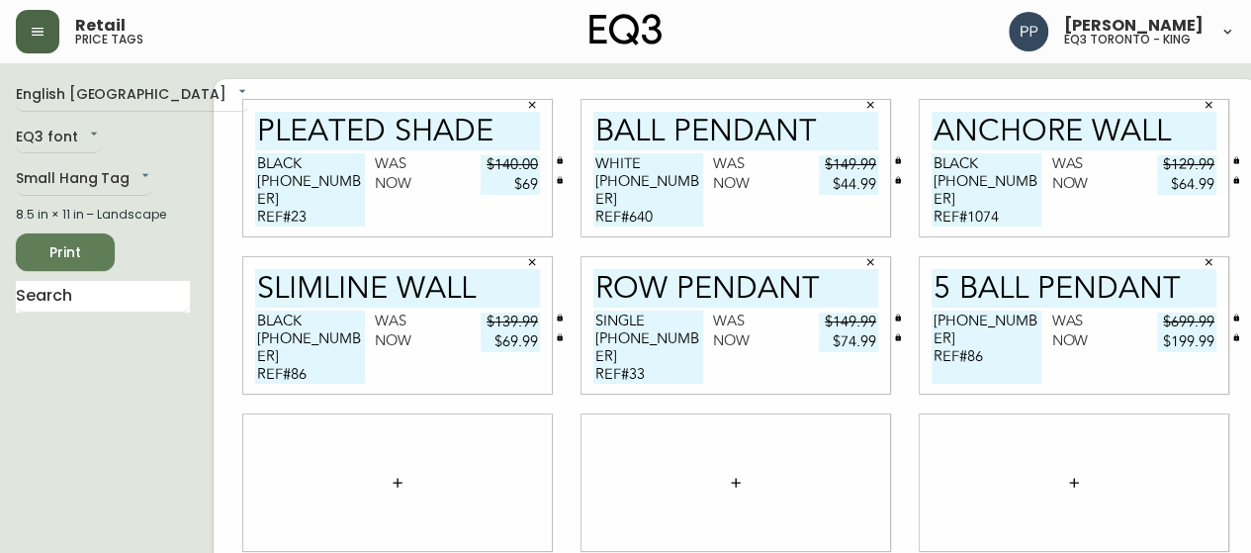
click at [393, 484] on icon "button" at bounding box center [397, 482] width 9 height 9
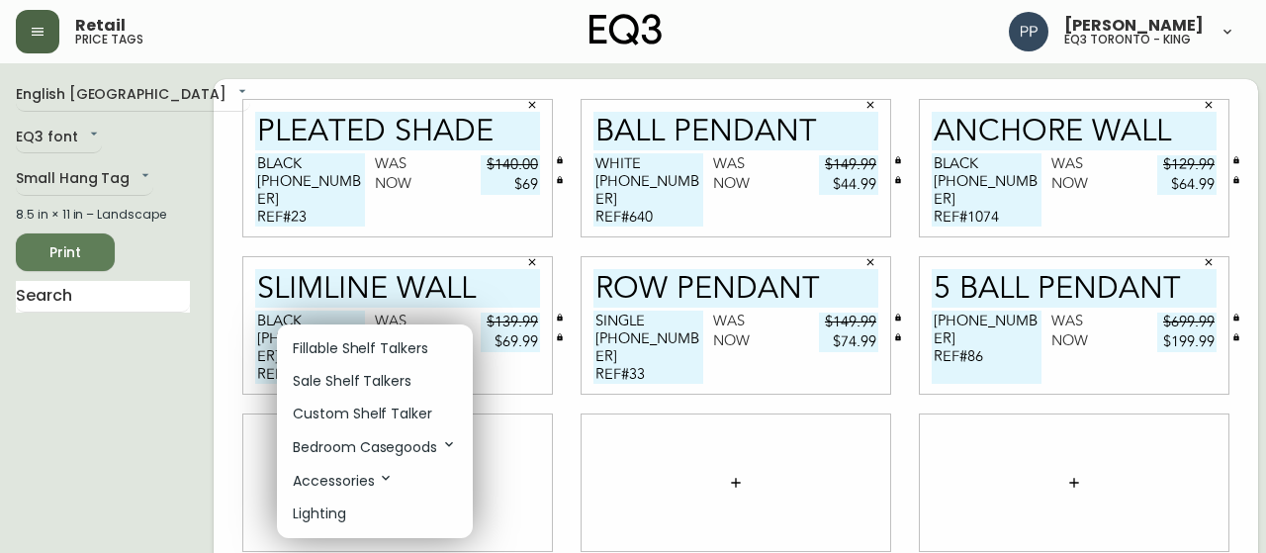
click at [382, 411] on p "Custom Shelf Talker" at bounding box center [362, 413] width 139 height 21
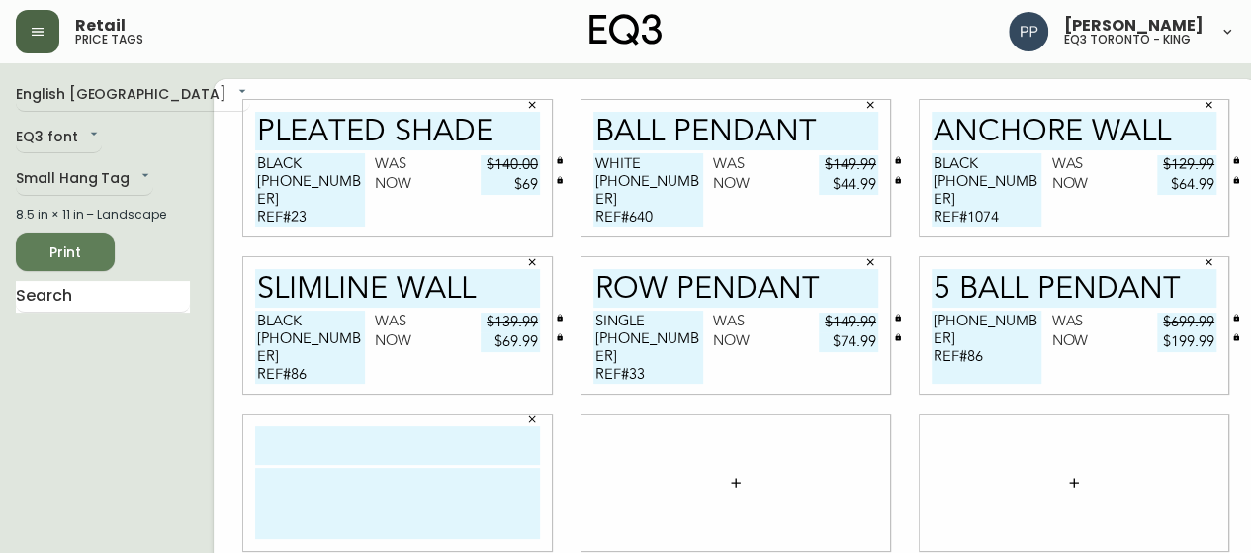
click at [384, 452] on input "text" at bounding box center [397, 445] width 285 height 39
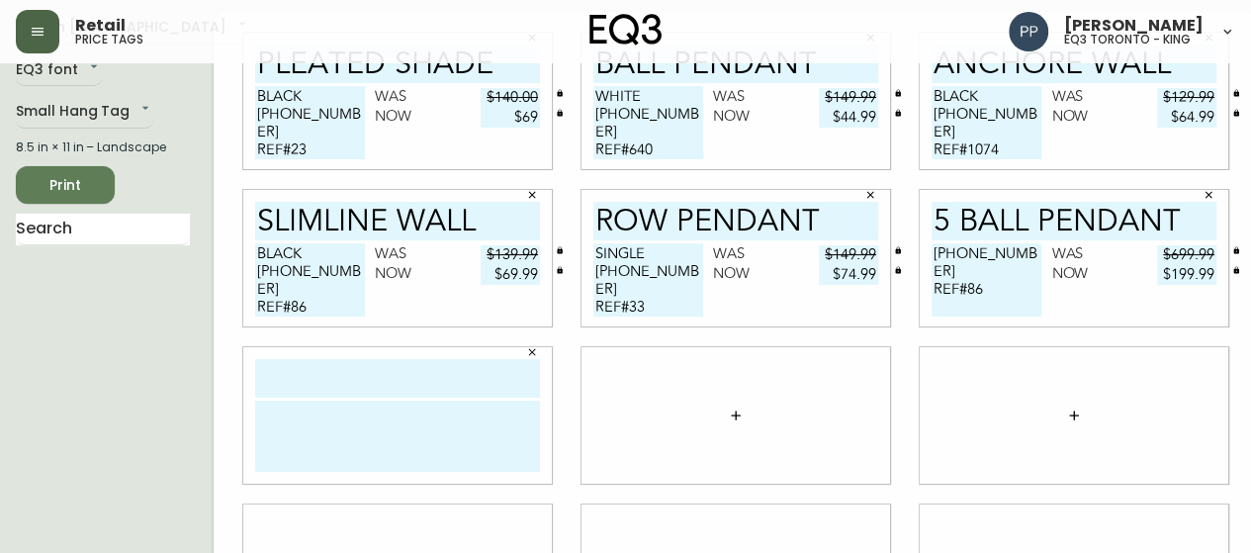
scroll to position [99, 0]
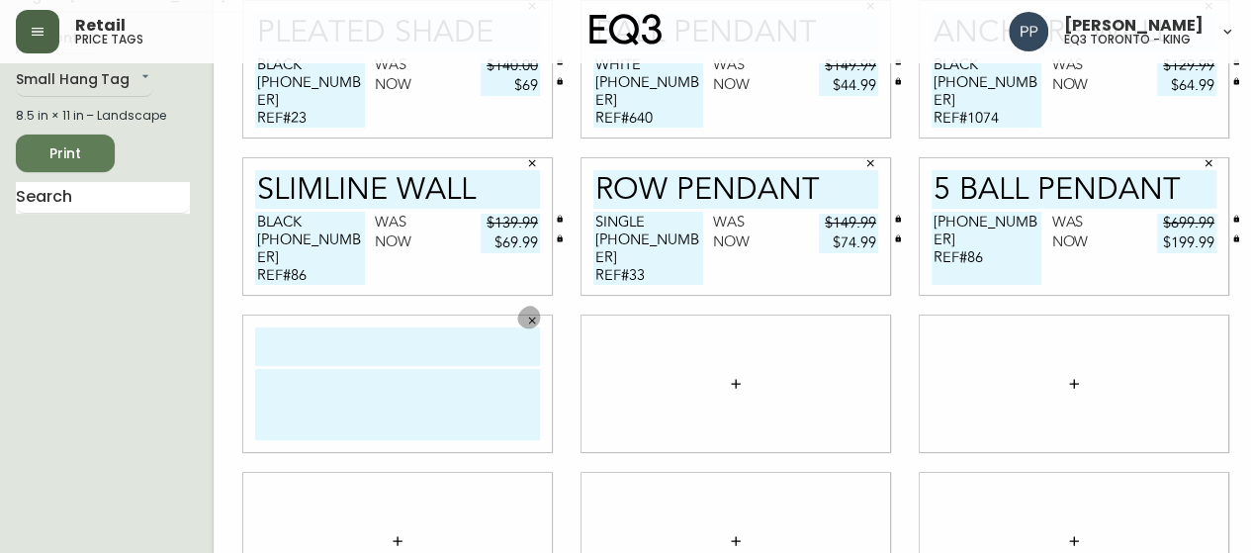
click at [526, 316] on icon "button" at bounding box center [532, 320] width 12 height 12
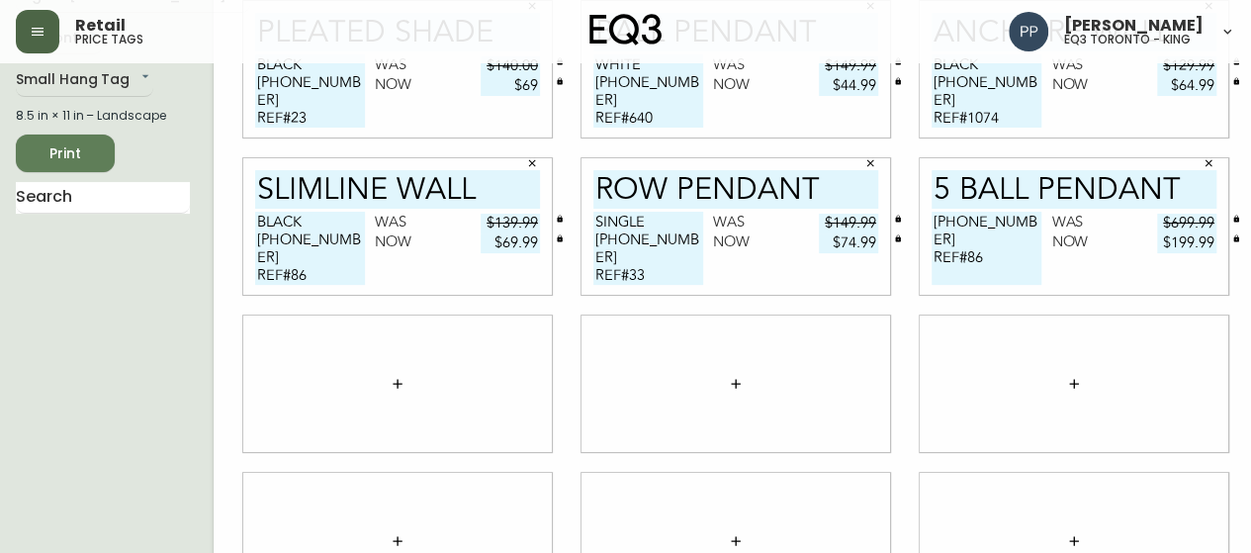
click at [390, 385] on icon "button" at bounding box center [398, 384] width 16 height 16
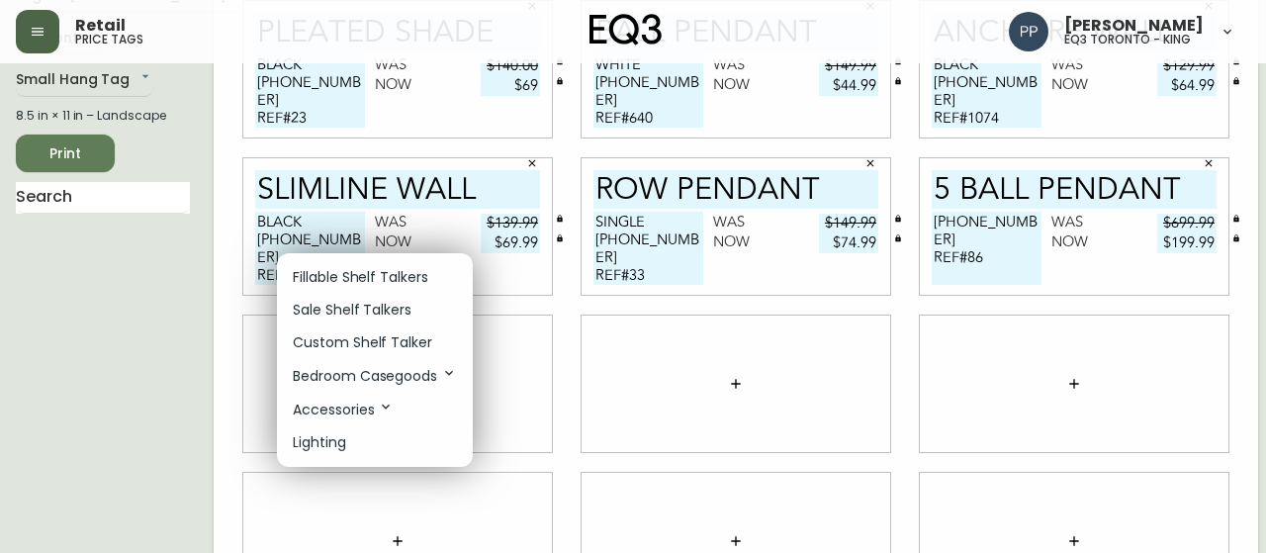
click at [372, 313] on p "Sale Shelf Talkers" at bounding box center [352, 310] width 119 height 21
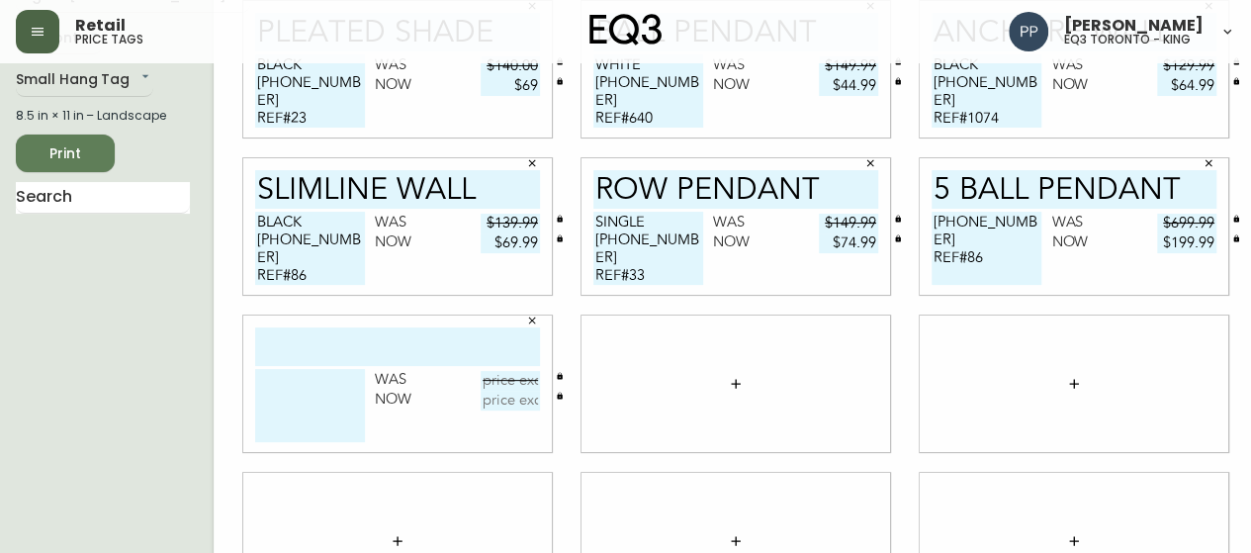
click at [362, 356] on input "text" at bounding box center [397, 346] width 285 height 39
type input "CUSTOM DOME"
click at [258, 383] on textarea at bounding box center [310, 405] width 110 height 73
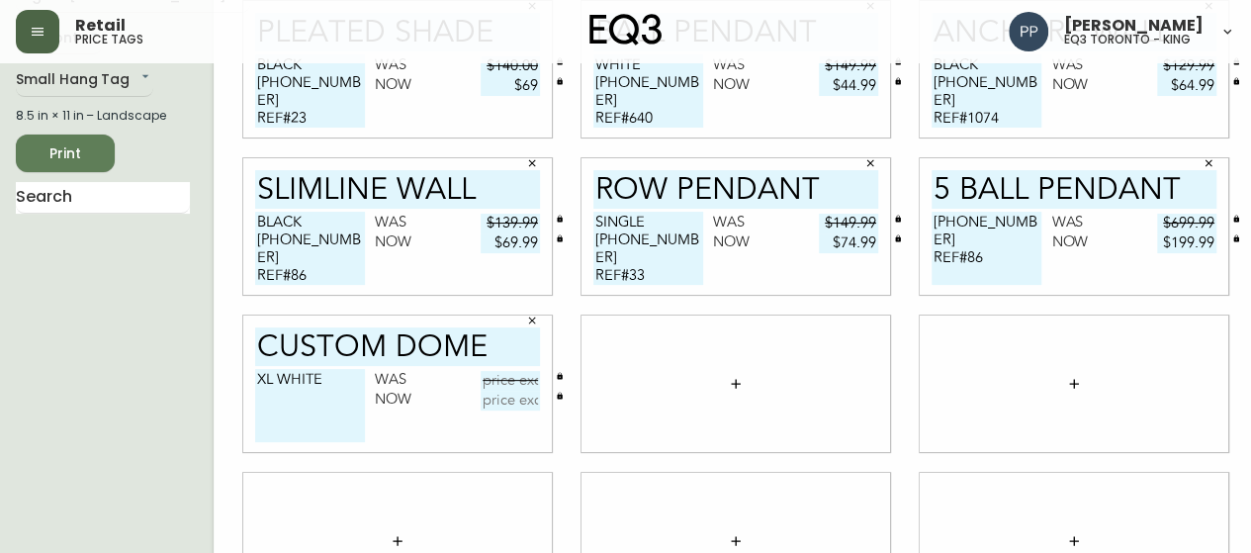
type textarea "XL WHITE"
click at [498, 382] on input "text" at bounding box center [510, 381] width 59 height 20
type input "$199.99"
drag, startPoint x: 318, startPoint y: 379, endPoint x: 203, endPoint y: 381, distance: 115.7
click at [214, 381] on div "PLEATED SHADE BLACK [PHONE_NUMBER] REF#23 Was $140.00 Now $69 BALL PENDANT WHIT…" at bounding box center [736, 383] width 1044 height 807
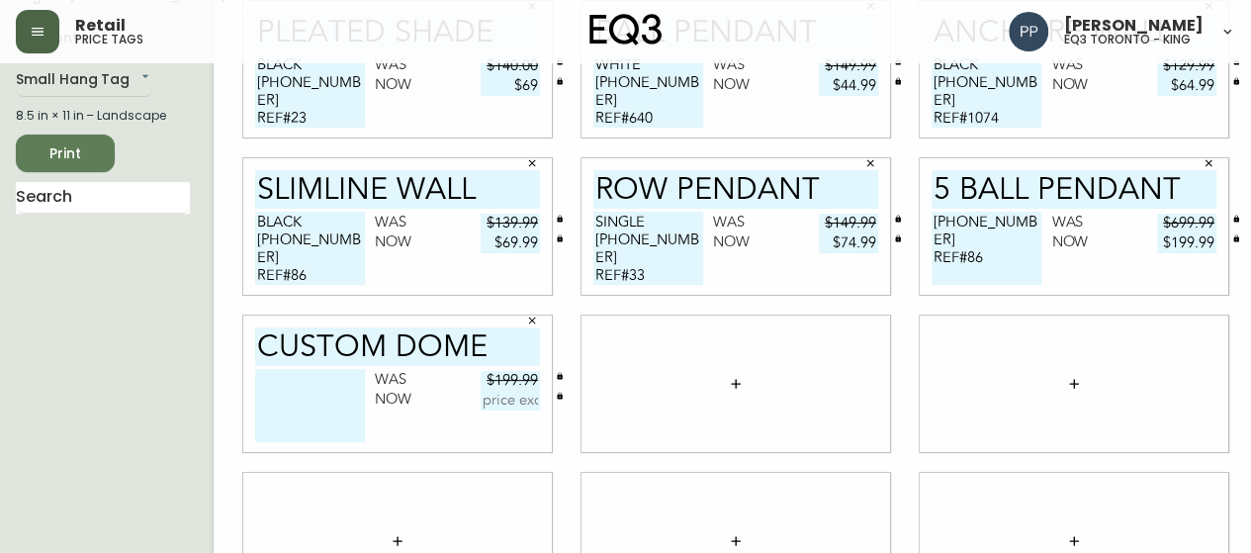
click at [255, 382] on textarea at bounding box center [310, 405] width 110 height 73
paste textarea "[PHONE_NUMBER]"
click at [957, 395] on div at bounding box center [1073, 383] width 308 height 136
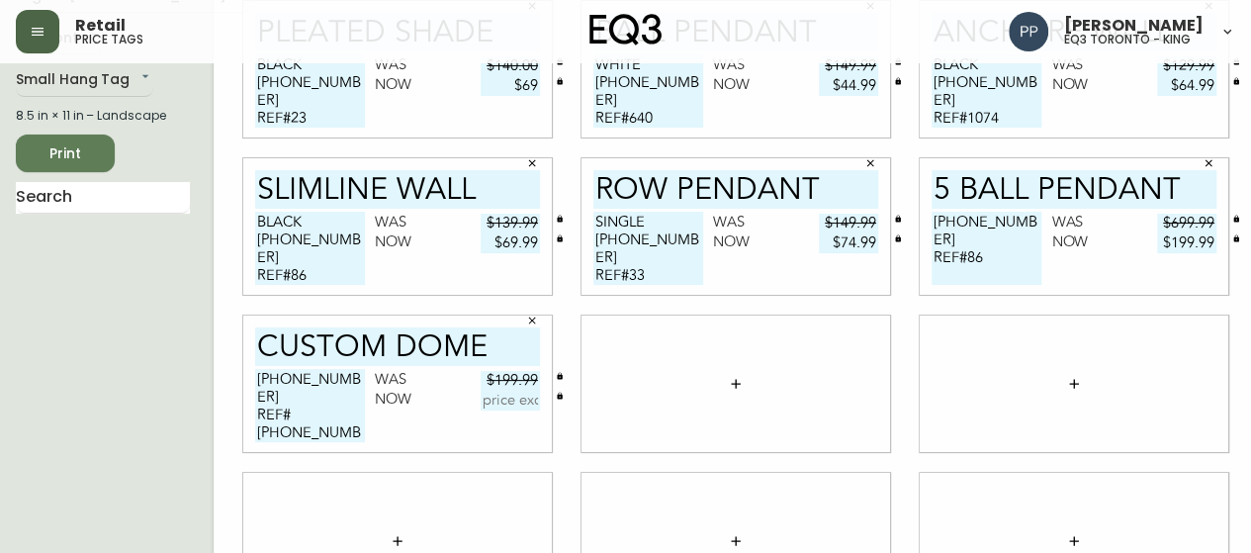
drag, startPoint x: 331, startPoint y: 377, endPoint x: 213, endPoint y: 375, distance: 118.7
click at [228, 375] on div "CUSTOM DOME [PHONE_NUMBER] REF# [PHONE_NUMBER] REF# Was $199.99 Now" at bounding box center [397, 384] width 338 height 157
click at [989, 334] on div at bounding box center [1073, 383] width 308 height 136
click at [297, 402] on textarea "[PHONE_NUMBER] REF# [PHONE_NUMBER] REF#" at bounding box center [310, 405] width 110 height 73
type textarea "[PHONE_NUMBER] REF#86 [PHONE_NUMBER] REF#"
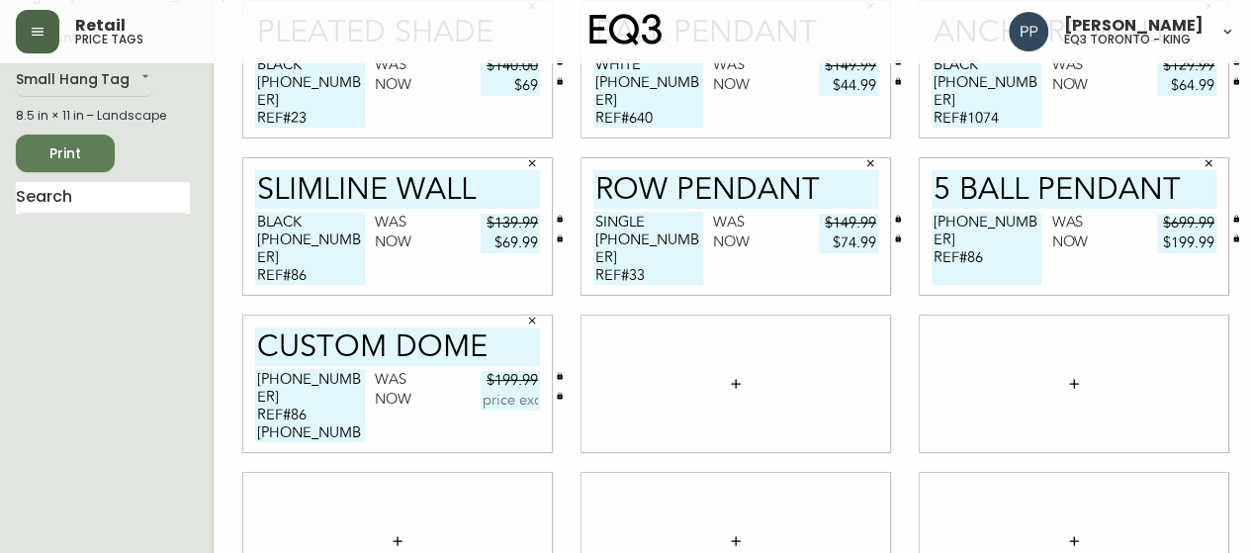
click at [481, 404] on input "text" at bounding box center [510, 401] width 59 height 20
type input "$99.99"
click at [973, 366] on div at bounding box center [1073, 383] width 308 height 136
drag, startPoint x: 323, startPoint y: 415, endPoint x: 227, endPoint y: 416, distance: 95.9
click at [243, 416] on div "CUSTOM DOME [PHONE_NUMBER] REF#86 [PHONE_NUMBER] REF# Was $199.99 Now $99.99" at bounding box center [397, 383] width 308 height 136
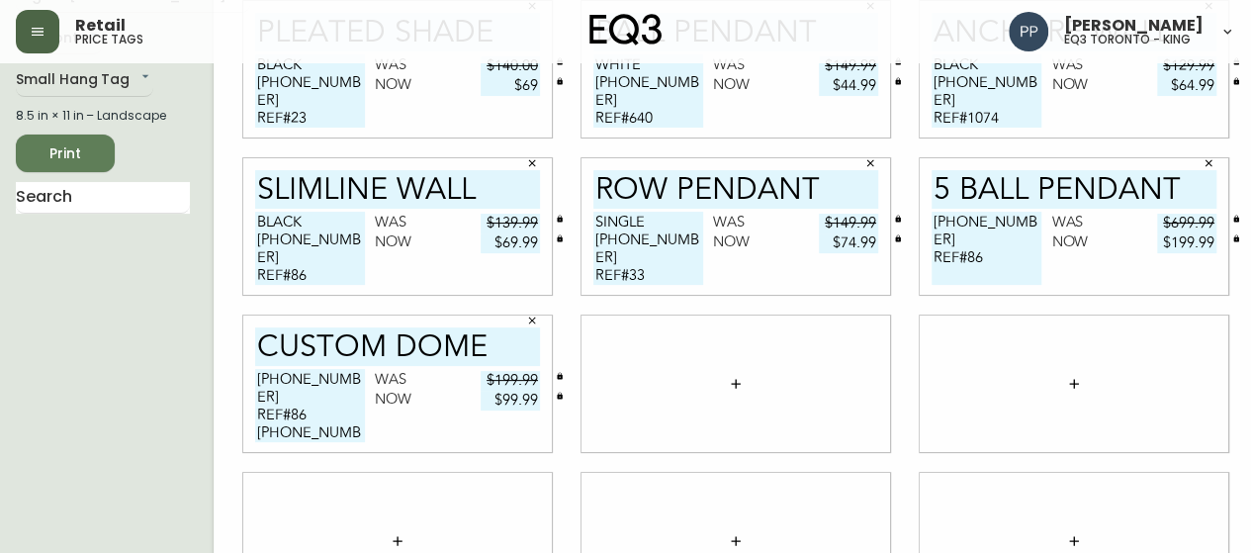
click at [301, 438] on textarea "[PHONE_NUMBER] REF#86 [PHONE_NUMBER] REF#" at bounding box center [310, 405] width 110 height 73
drag, startPoint x: 313, startPoint y: 435, endPoint x: 228, endPoint y: 417, distance: 86.9
click at [243, 417] on div "CUSTOM DOME [PHONE_NUMBER] REF#86 [PHONE_NUMBER] REF# Was $199.99 Now $99.99" at bounding box center [397, 383] width 308 height 136
type textarea "[PHONE_NUMBER] REF#86"
drag, startPoint x: 461, startPoint y: 400, endPoint x: 555, endPoint y: 406, distance: 94.1
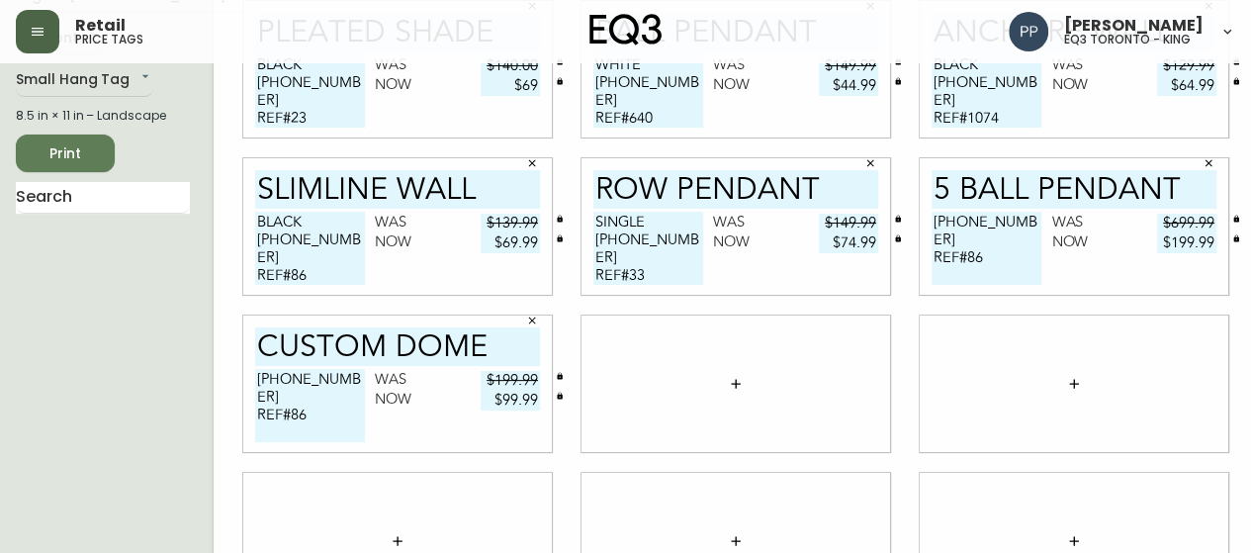
click at [555, 406] on div "PLEATED SHADE BLACK [PHONE_NUMBER] REF#23 Was $140.00 Now $69 BALL PENDANT WHIT…" at bounding box center [736, 383] width 1044 height 807
drag, startPoint x: 460, startPoint y: 384, endPoint x: 541, endPoint y: 391, distance: 81.4
click at [540, 391] on div "Was Now" at bounding box center [457, 391] width 165 height 40
drag, startPoint x: 320, startPoint y: 383, endPoint x: 214, endPoint y: 381, distance: 106.8
click at [228, 381] on div "CUSTOM DOME [PHONE_NUMBER] REF#86 Was Now" at bounding box center [397, 384] width 338 height 157
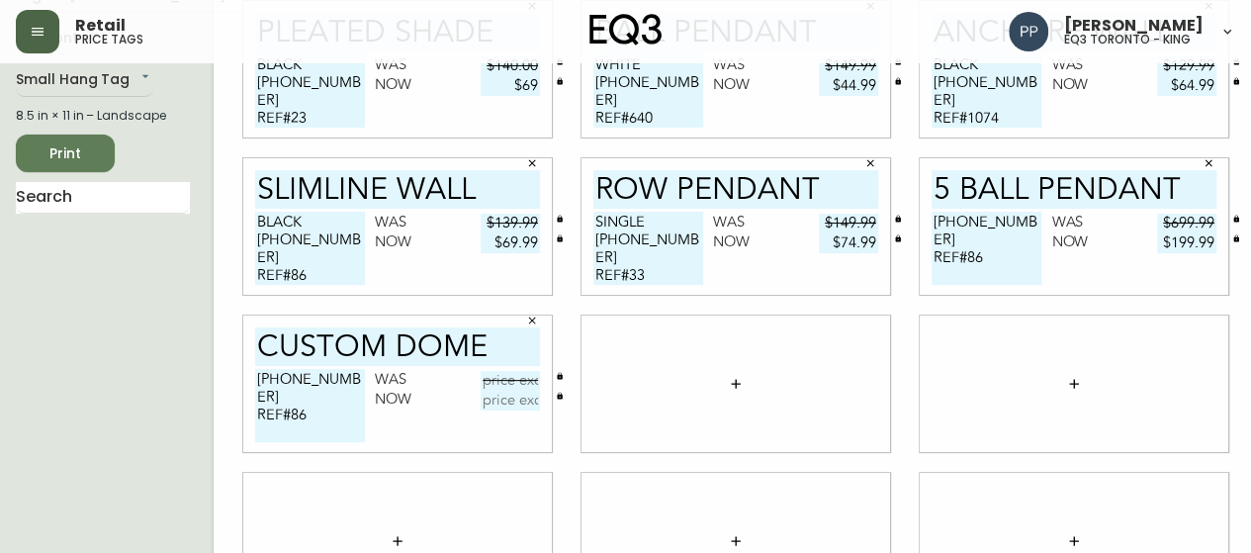
click at [331, 385] on textarea "[PHONE_NUMBER] REF#86" at bounding box center [310, 405] width 110 height 73
drag, startPoint x: 334, startPoint y: 383, endPoint x: 224, endPoint y: 383, distance: 109.7
click at [243, 383] on div "CUSTOM DOME [PHONE_NUMBER] REF#86 Was Now" at bounding box center [397, 383] width 308 height 136
click at [289, 383] on textarea "REF#86" at bounding box center [310, 405] width 110 height 73
paste textarea "[PHONE_NUMBER]"
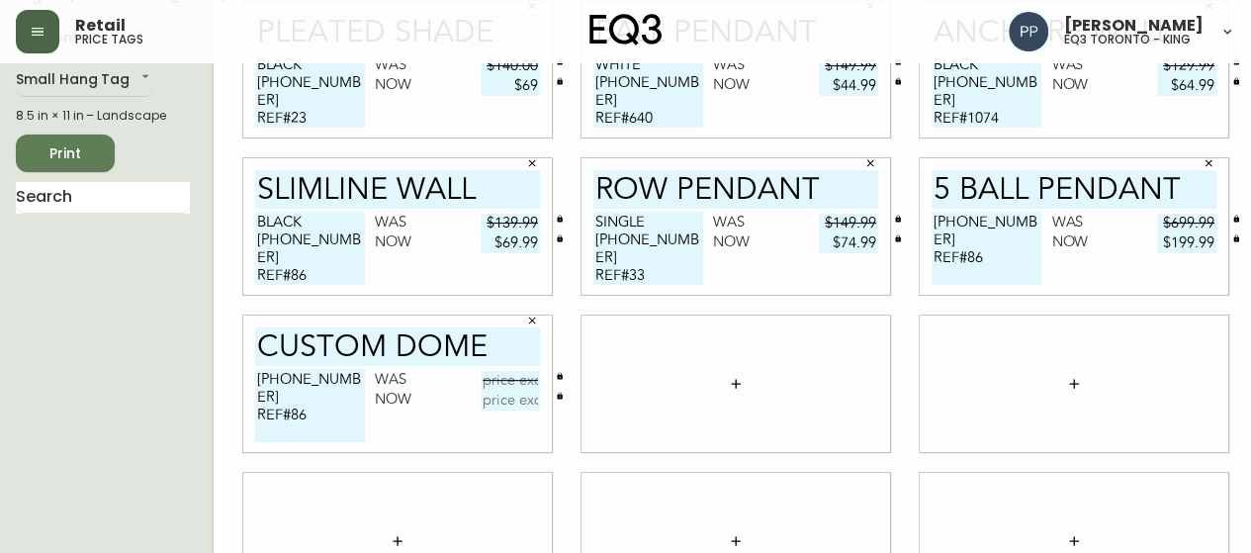
type textarea "[PHONE_NUMBER] REF#86"
click at [481, 379] on input "text" at bounding box center [510, 381] width 59 height 20
type input "$140.00"
click at [529, 323] on icon "button" at bounding box center [532, 320] width 7 height 7
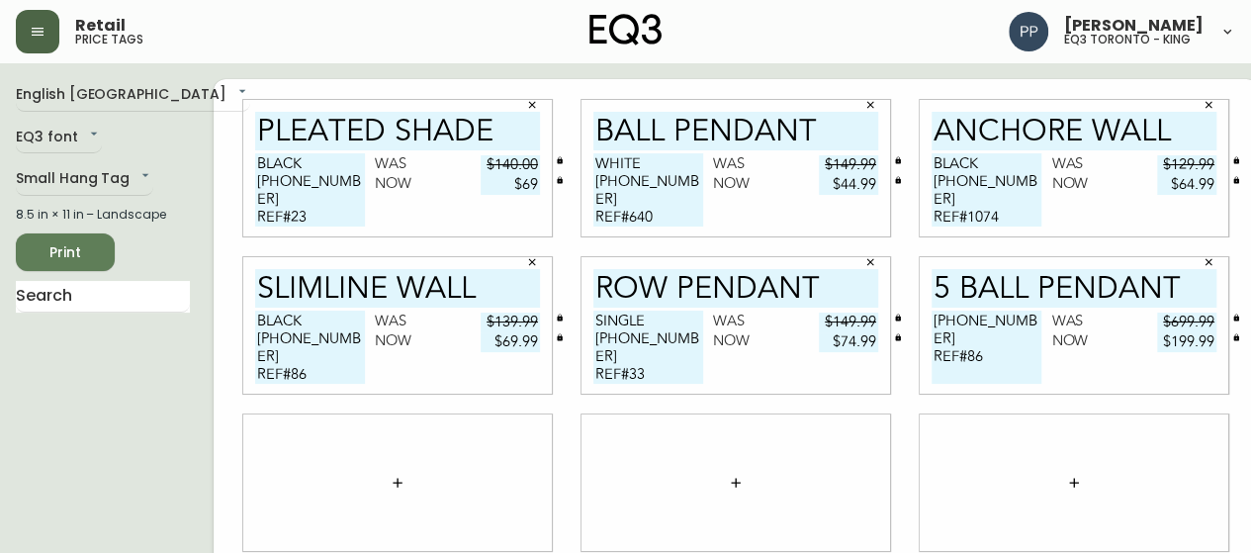
click at [72, 252] on span "Print" at bounding box center [65, 252] width 67 height 25
